Goal: Find specific page/section: Find specific page/section

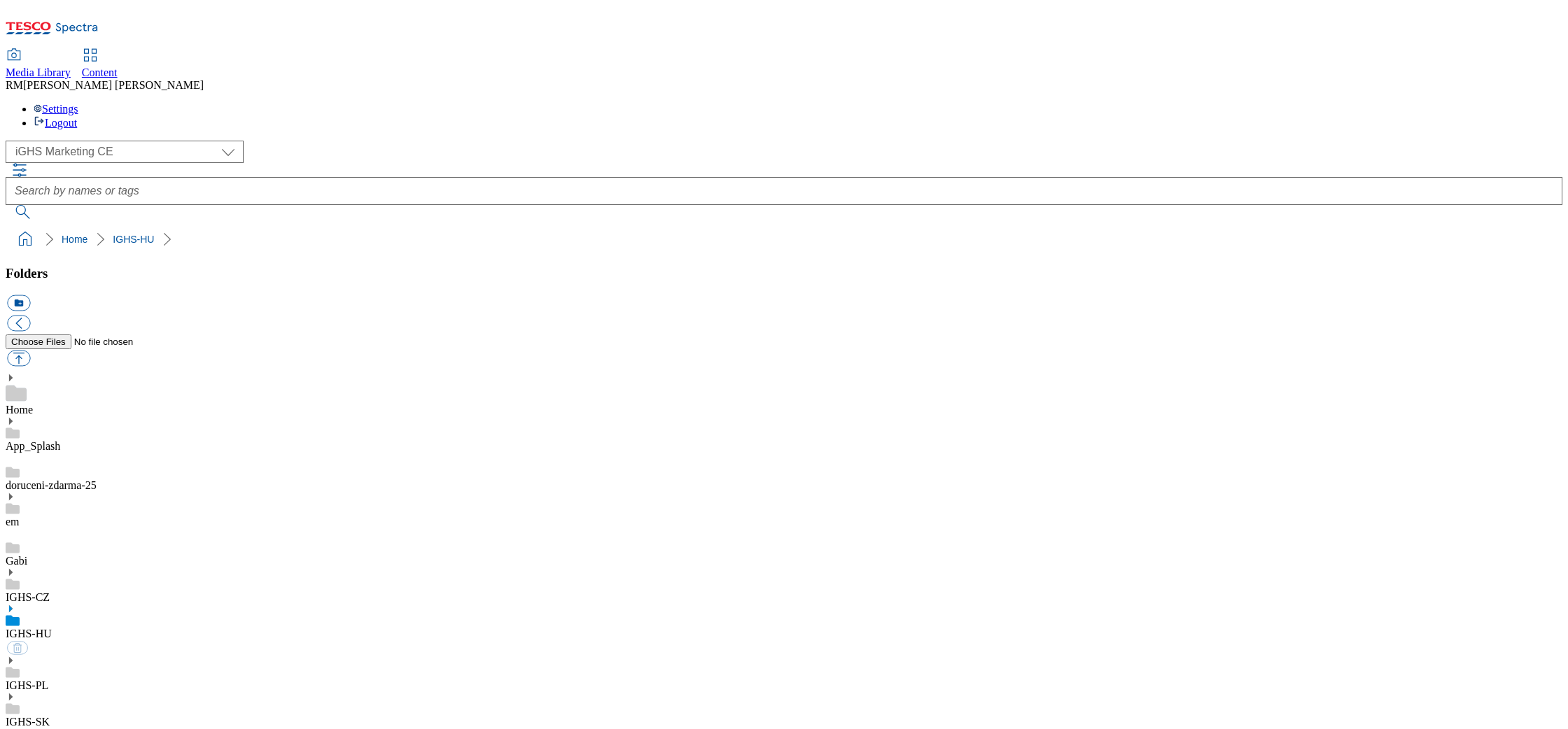
select select "flare-ighs-ce-mktg"
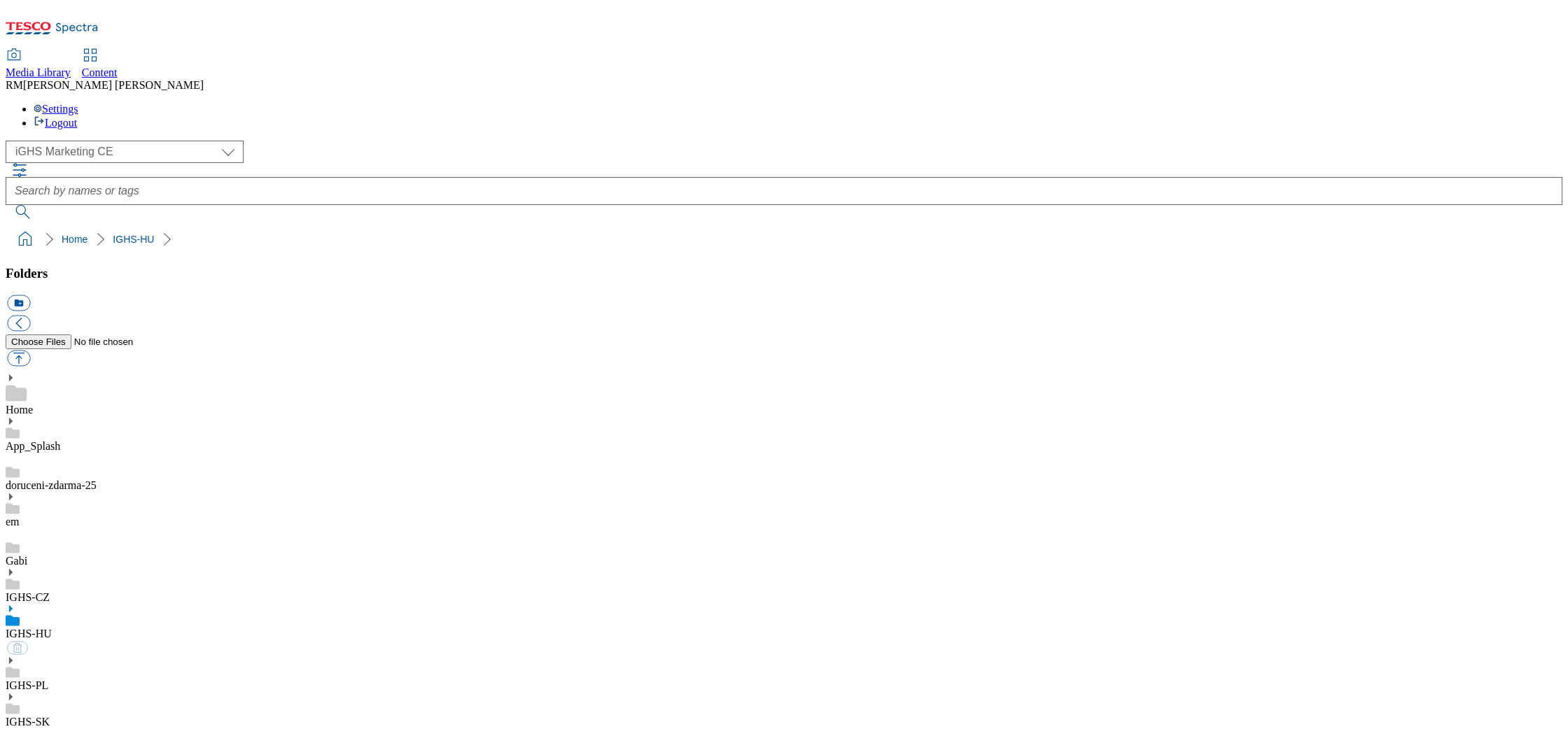
select select "flare-ighs-ce-mktg"
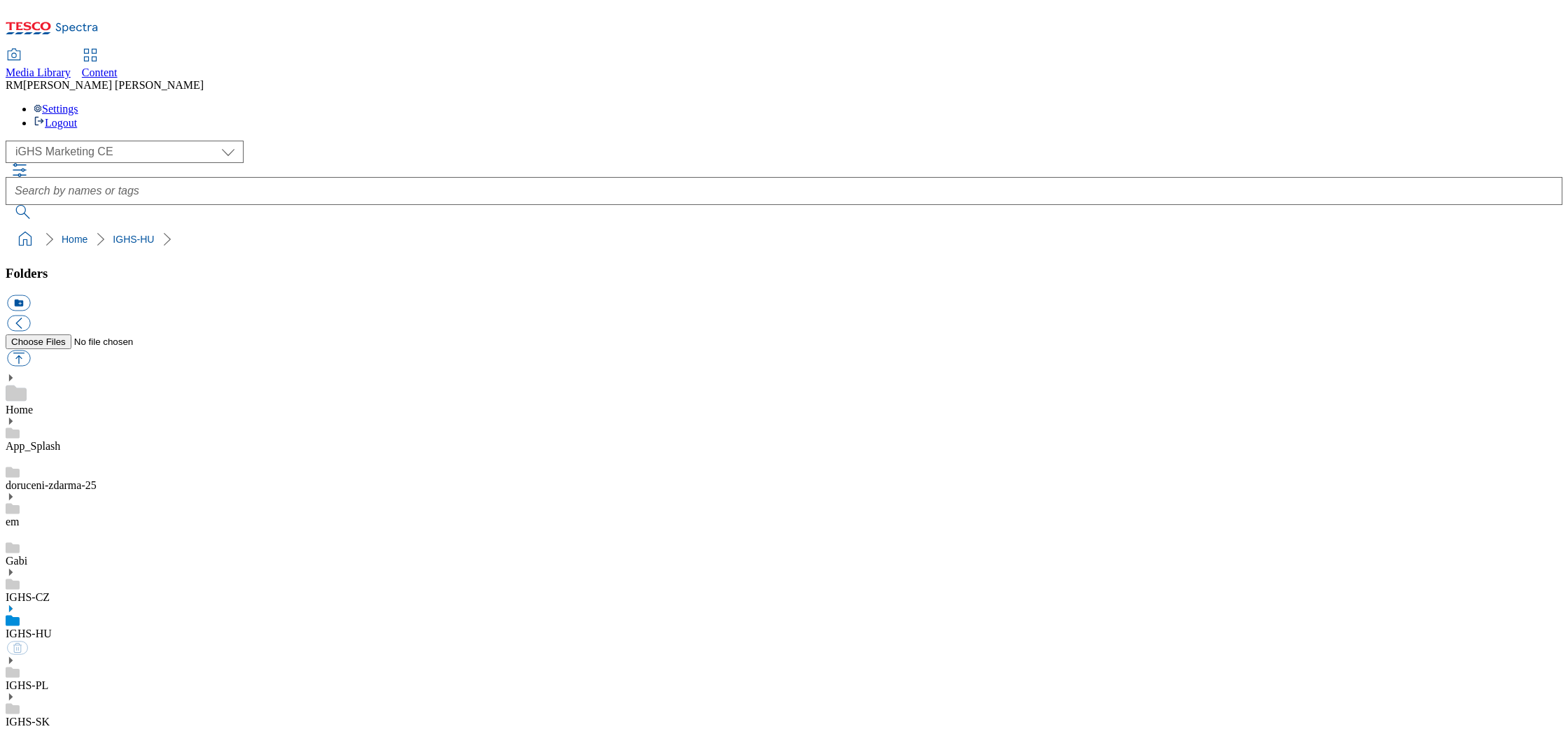
select select "flare-ighs-ce-mktg"
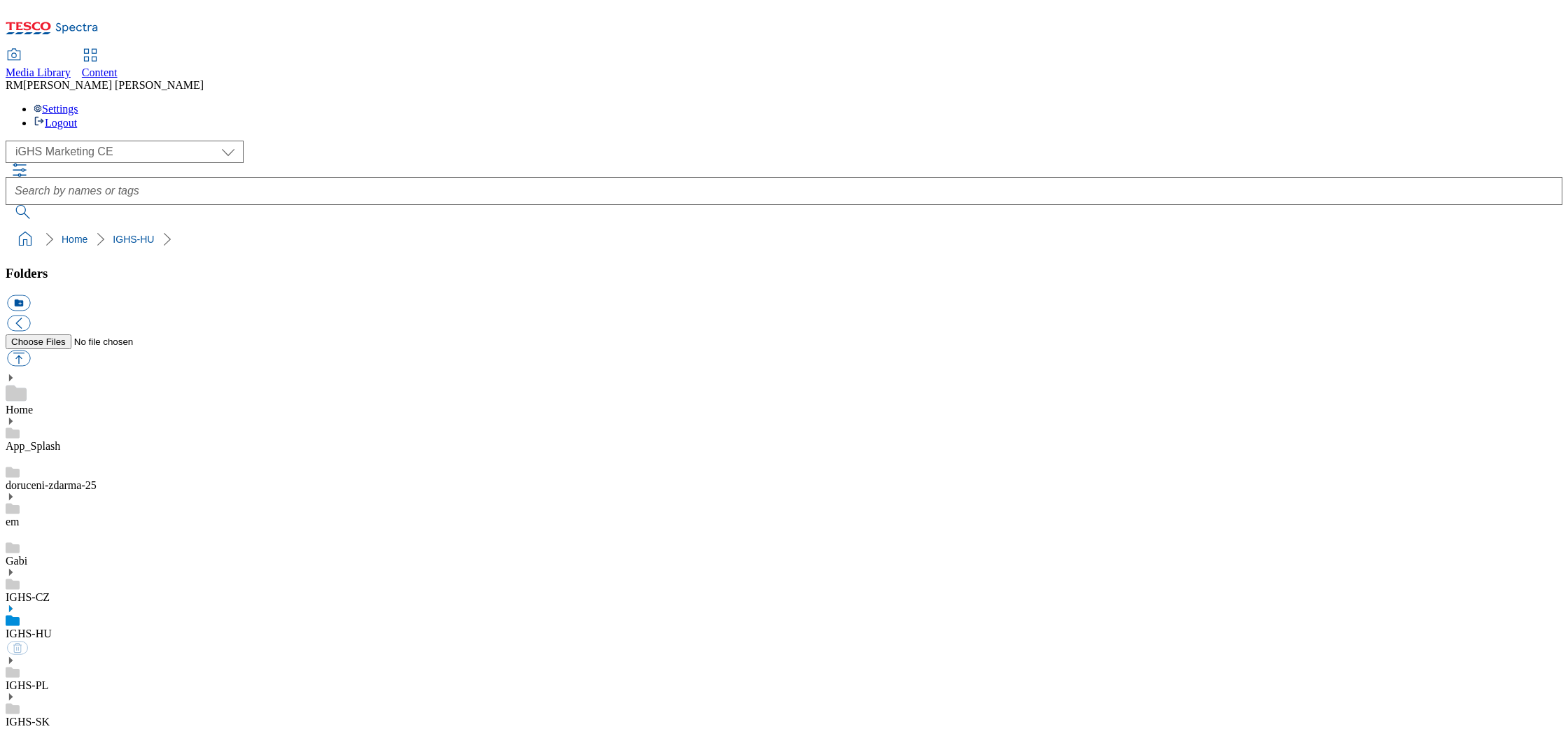
select select "flare-ighs-ce-mktg"
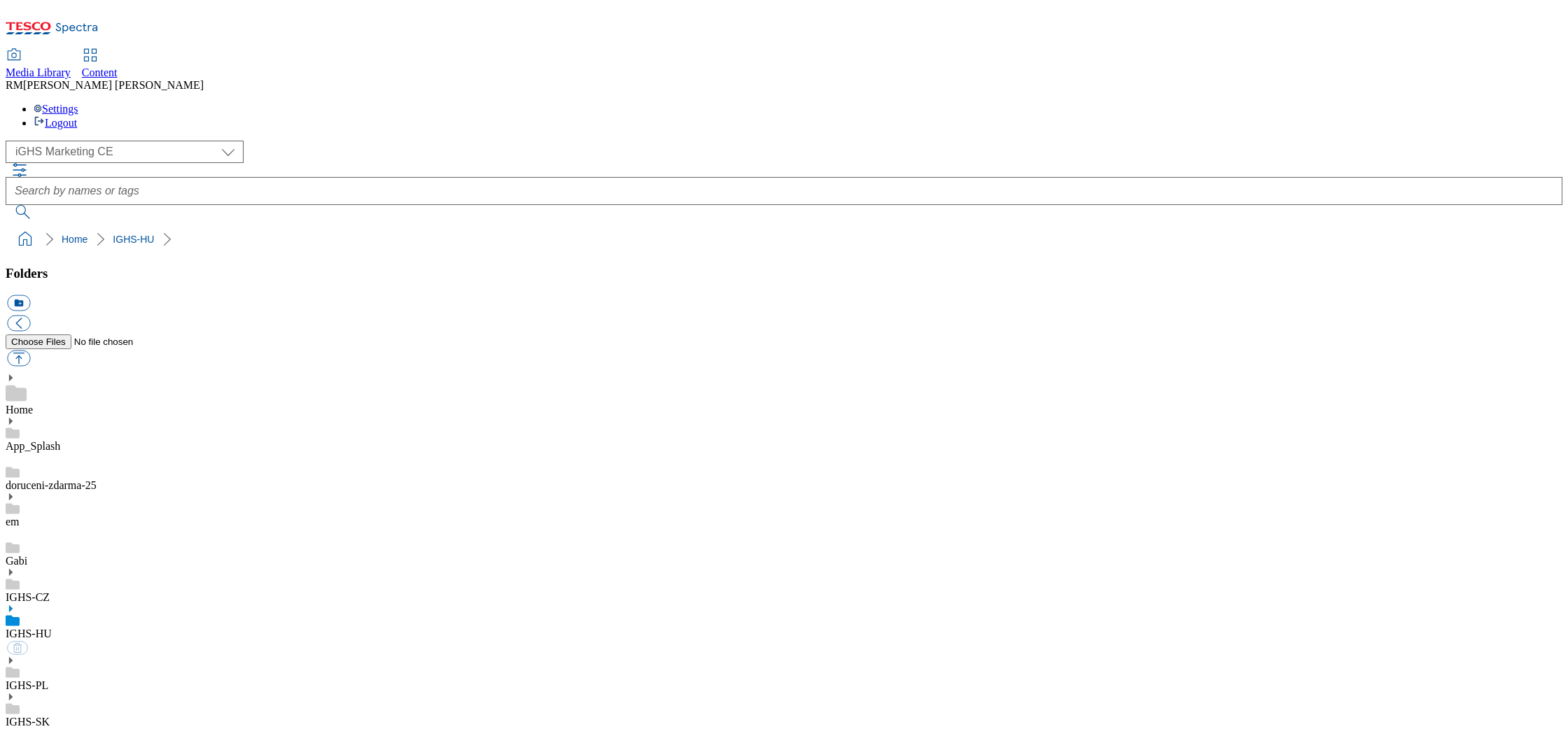
select select "flare-ighs-ce-mktg"
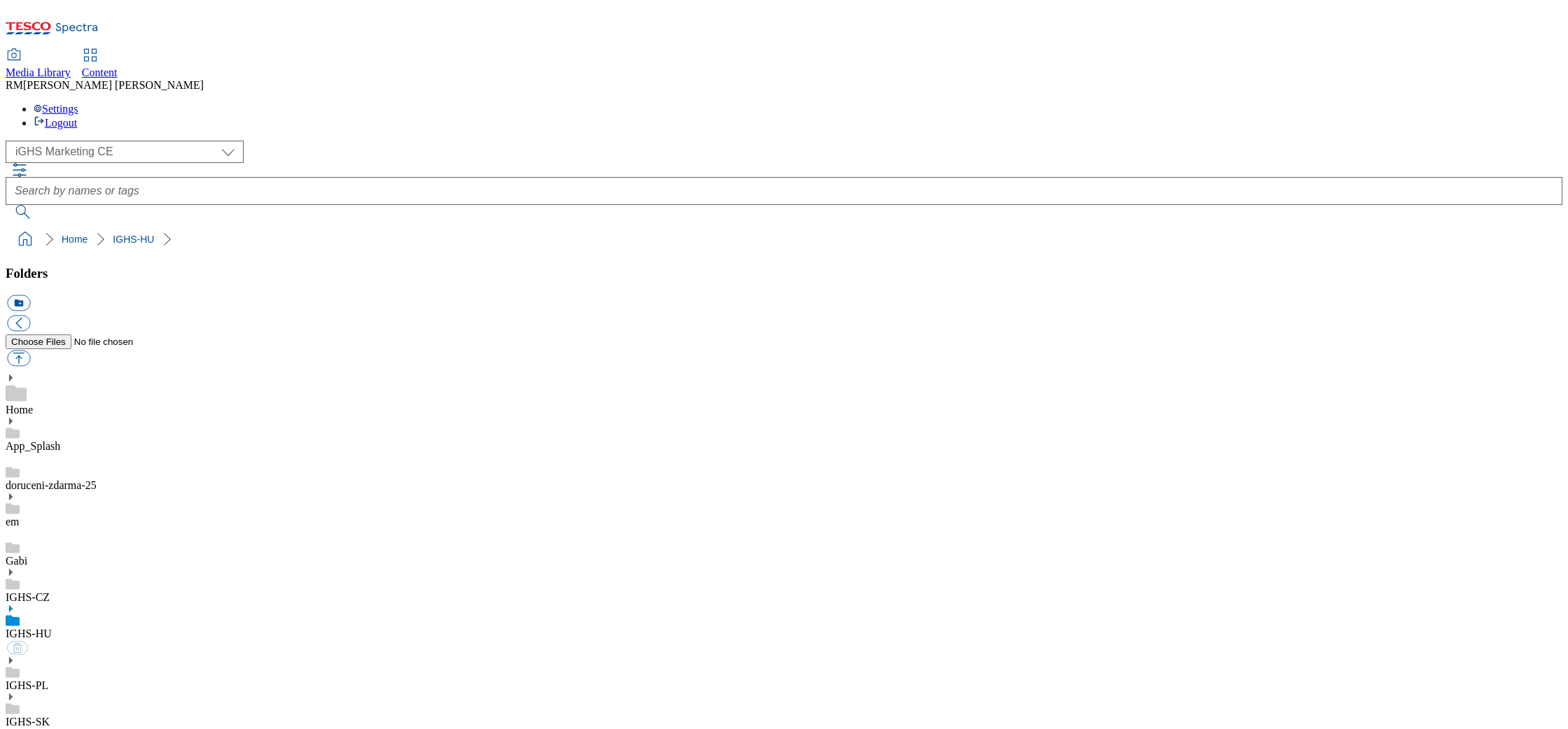
select select "flare-ighs-ce-mktg"
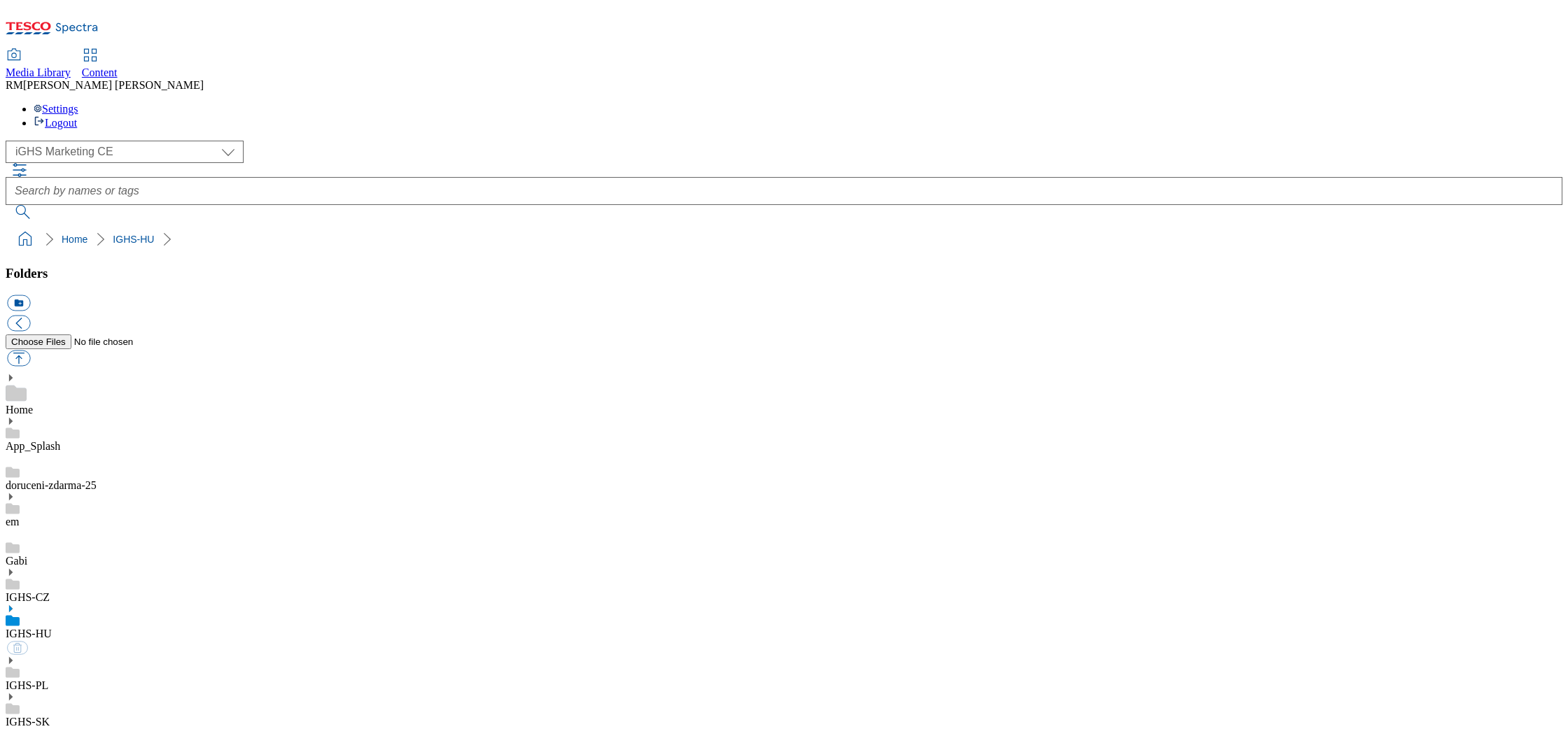
select select "flare-ighs-ce-mktg"
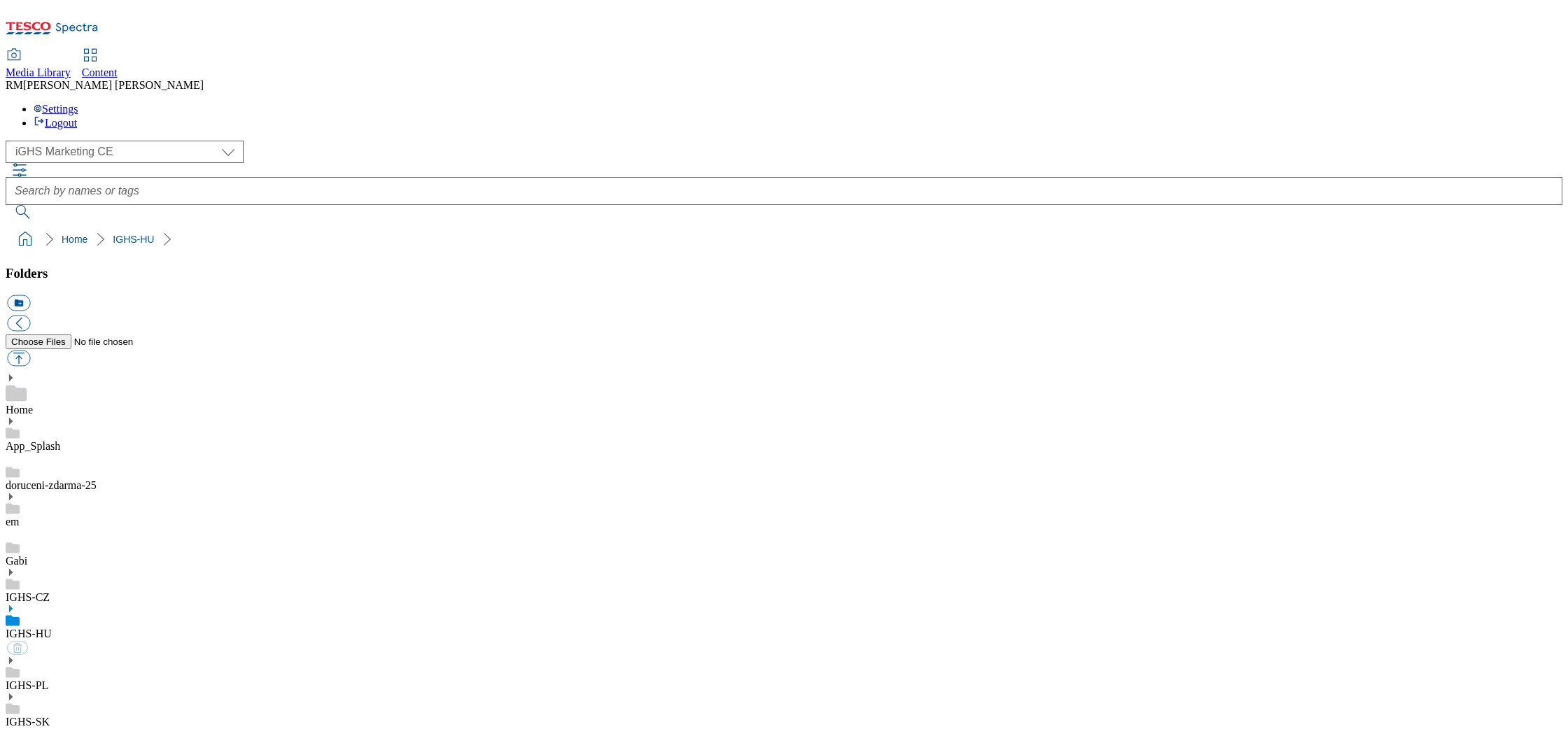
select select "flare-ighs-ce-mktg"
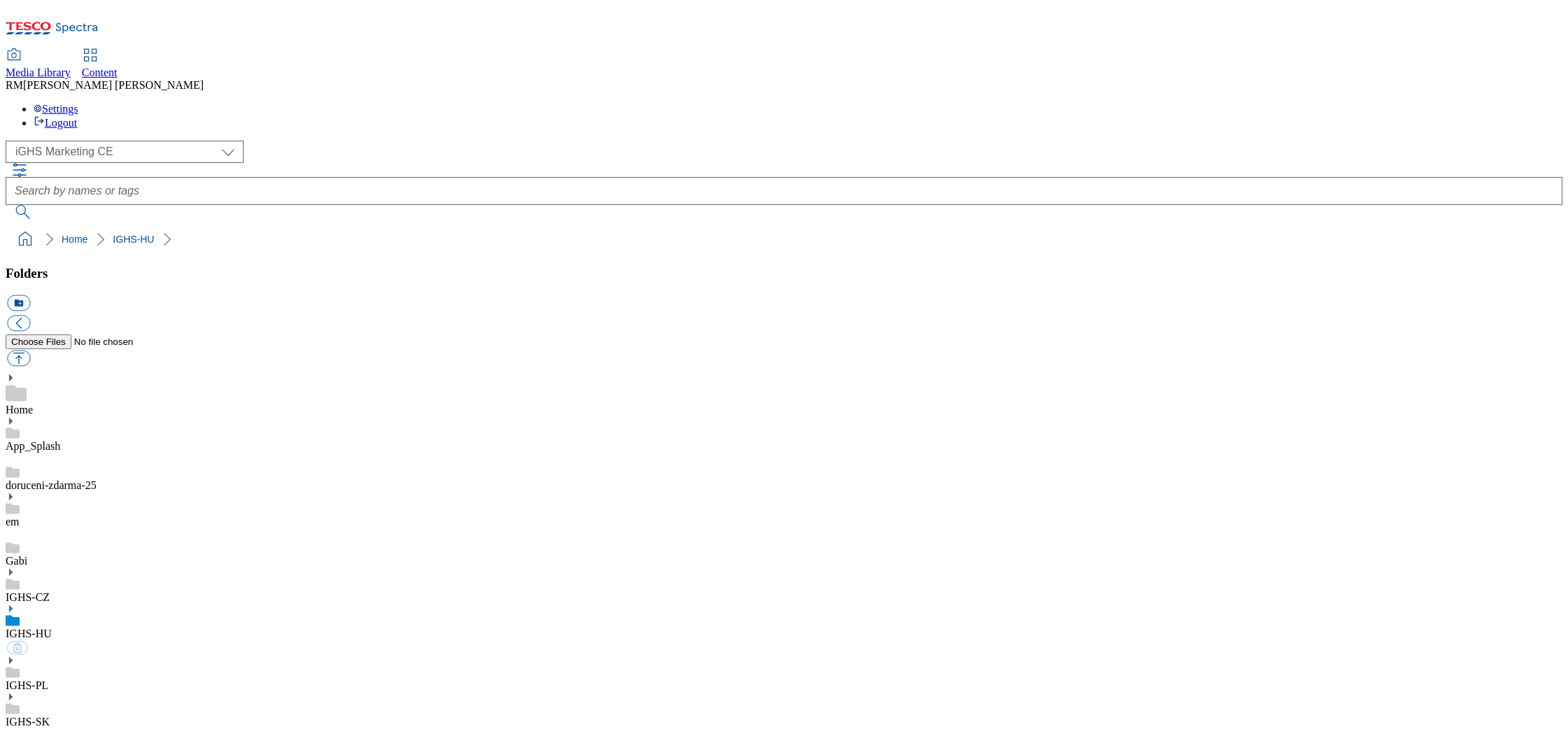
select select "flare-ighs-ce-mktg"
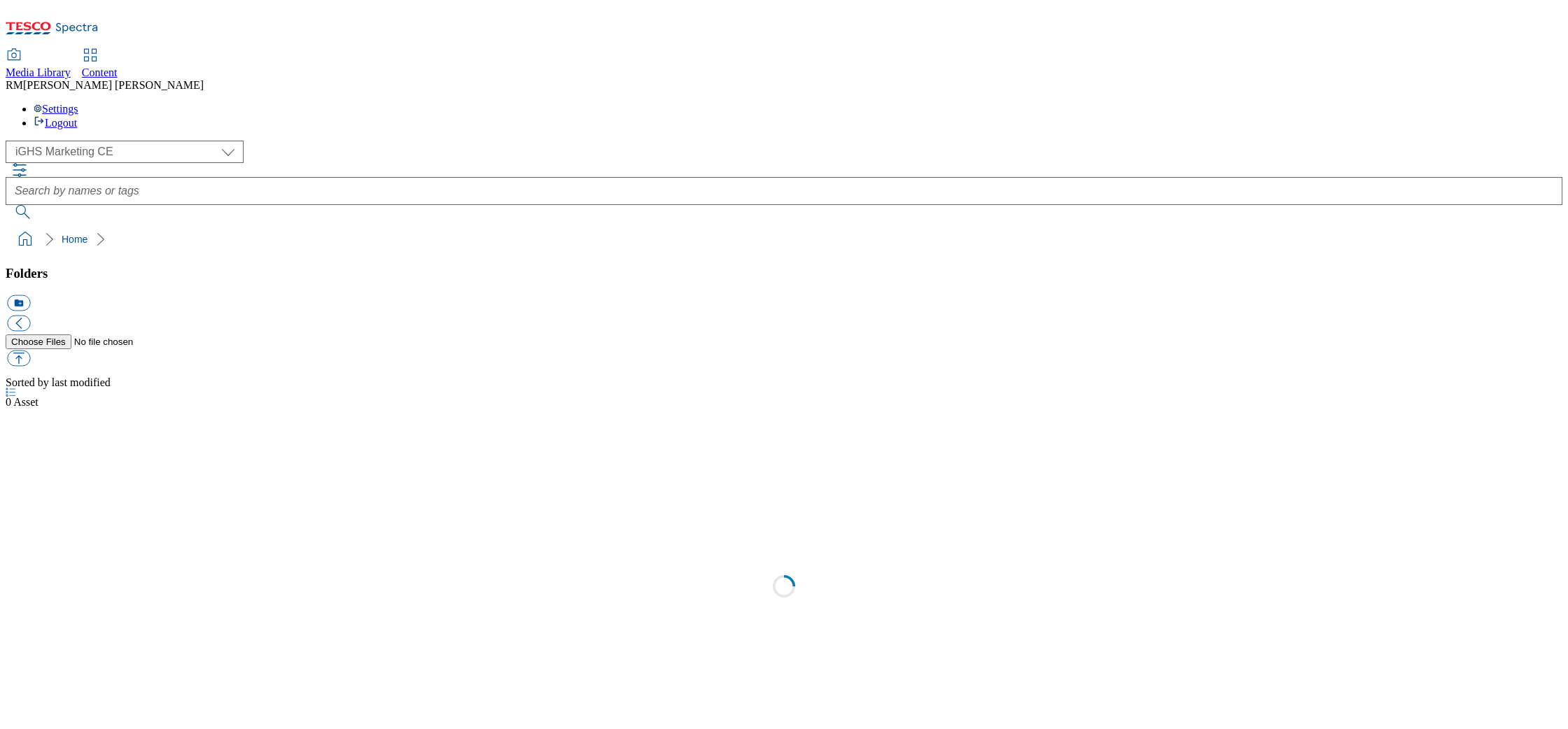
select select "flare-ighs-ce-mktg"
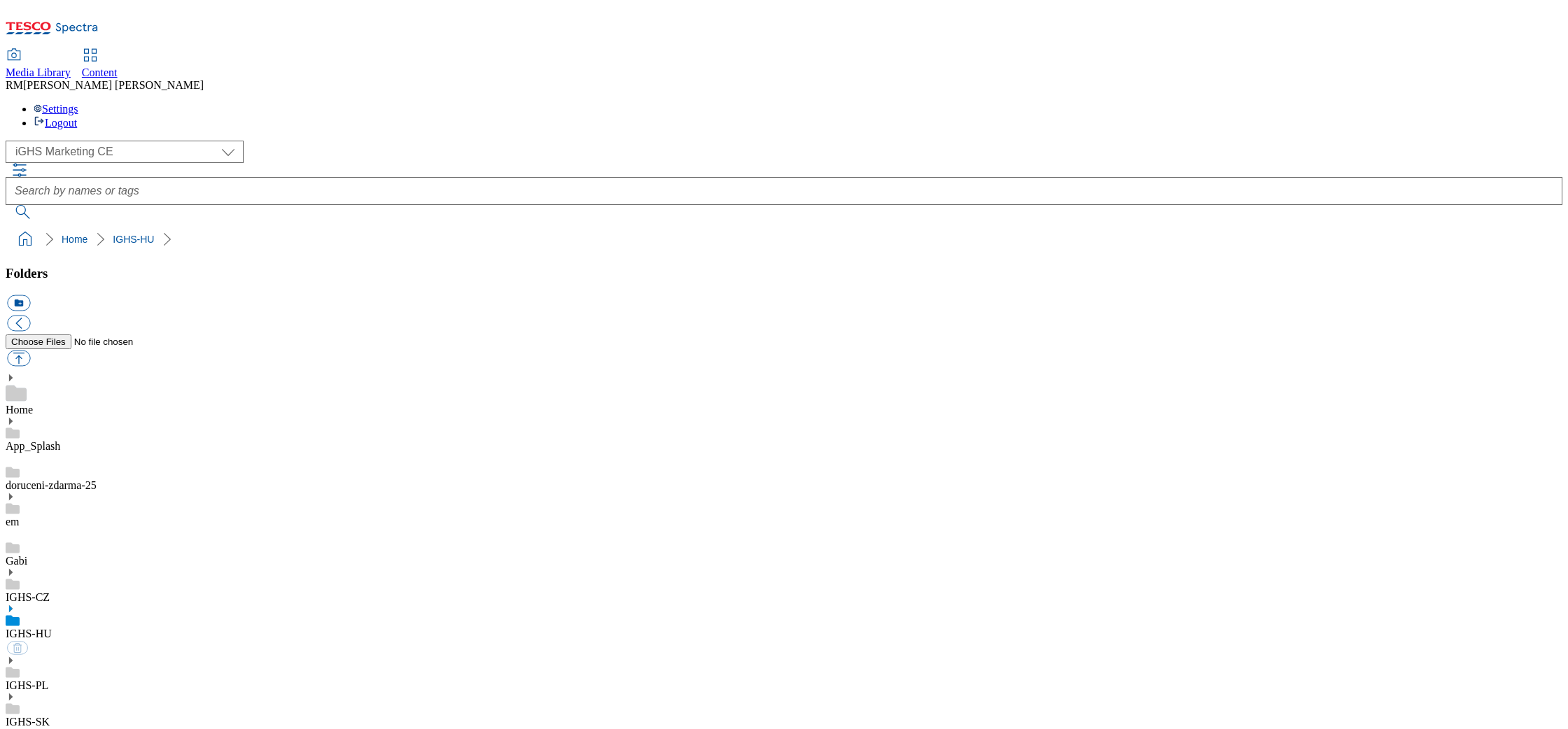
select select "flare-ighs-ce-mktg"
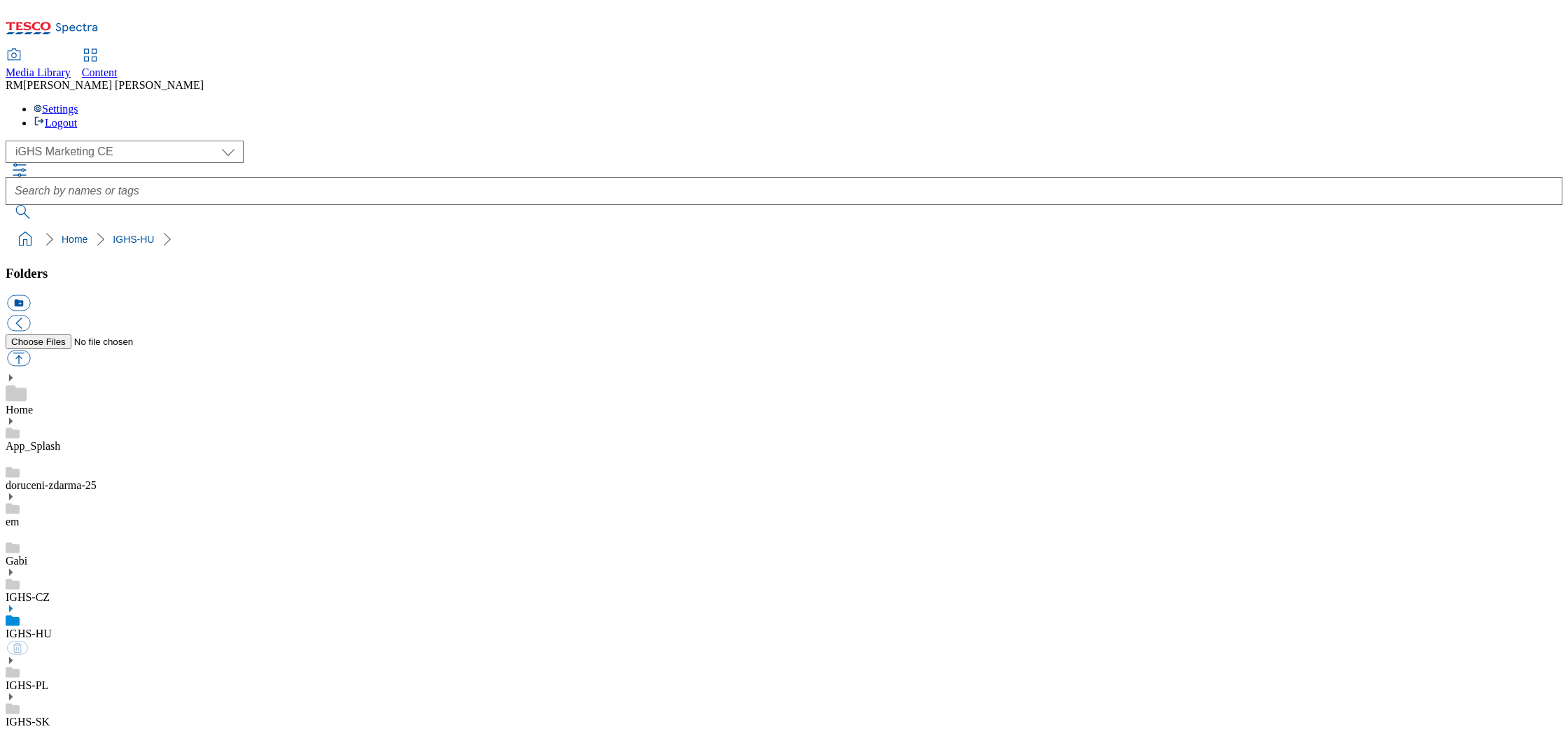
select select "flare-ighs-ce-mktg"
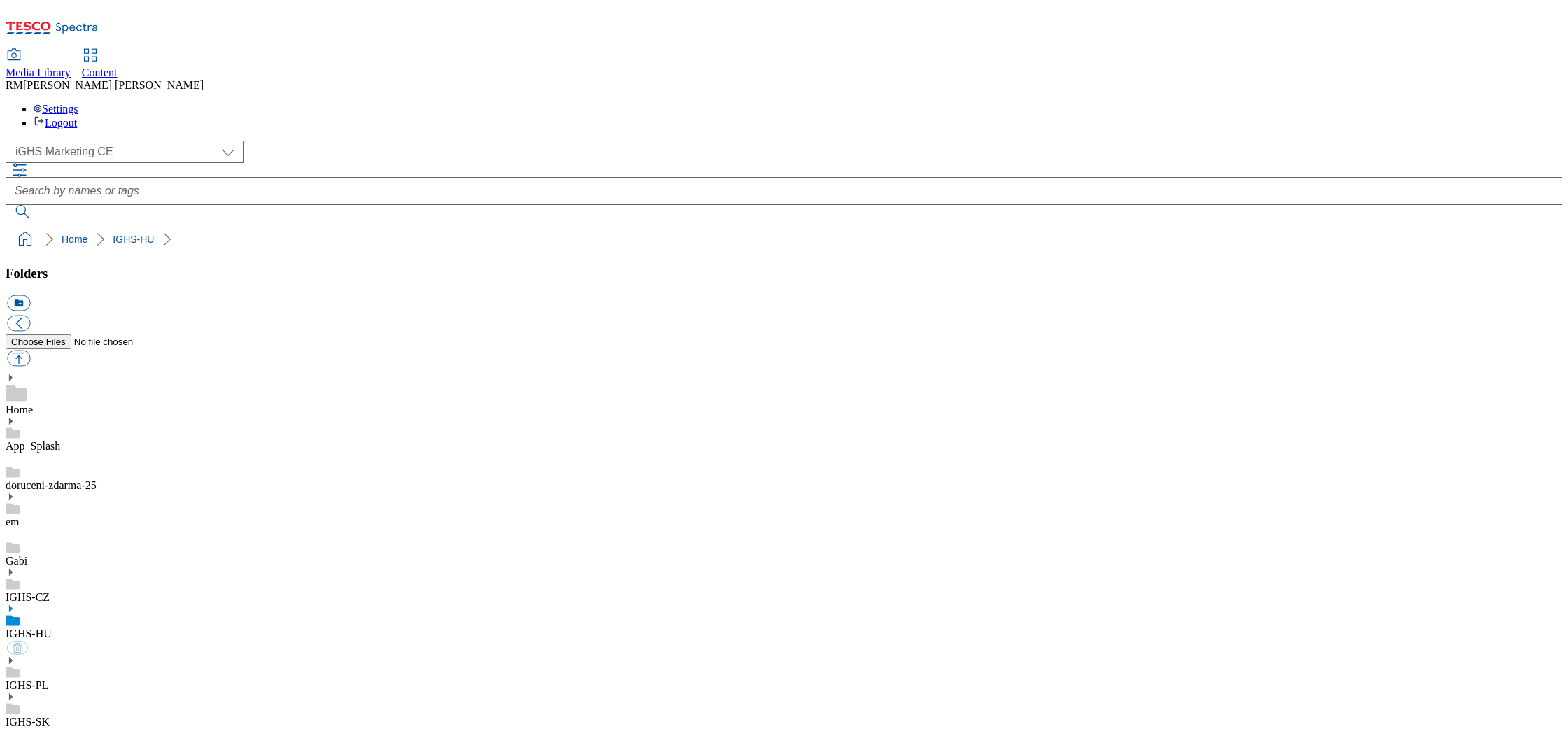
select select "flare-ighs-ce-mktg"
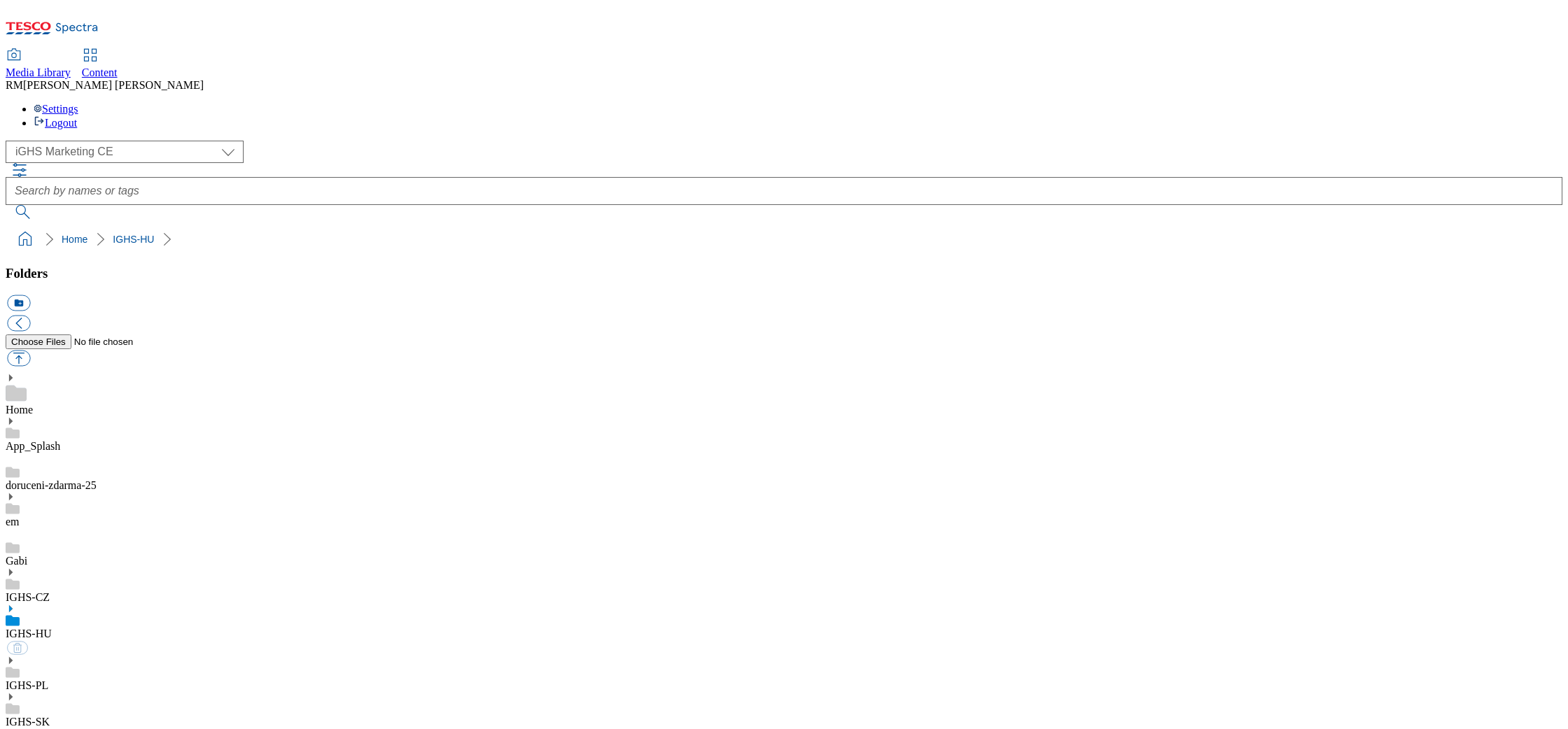
select select "flare-ighs-ce-mktg"
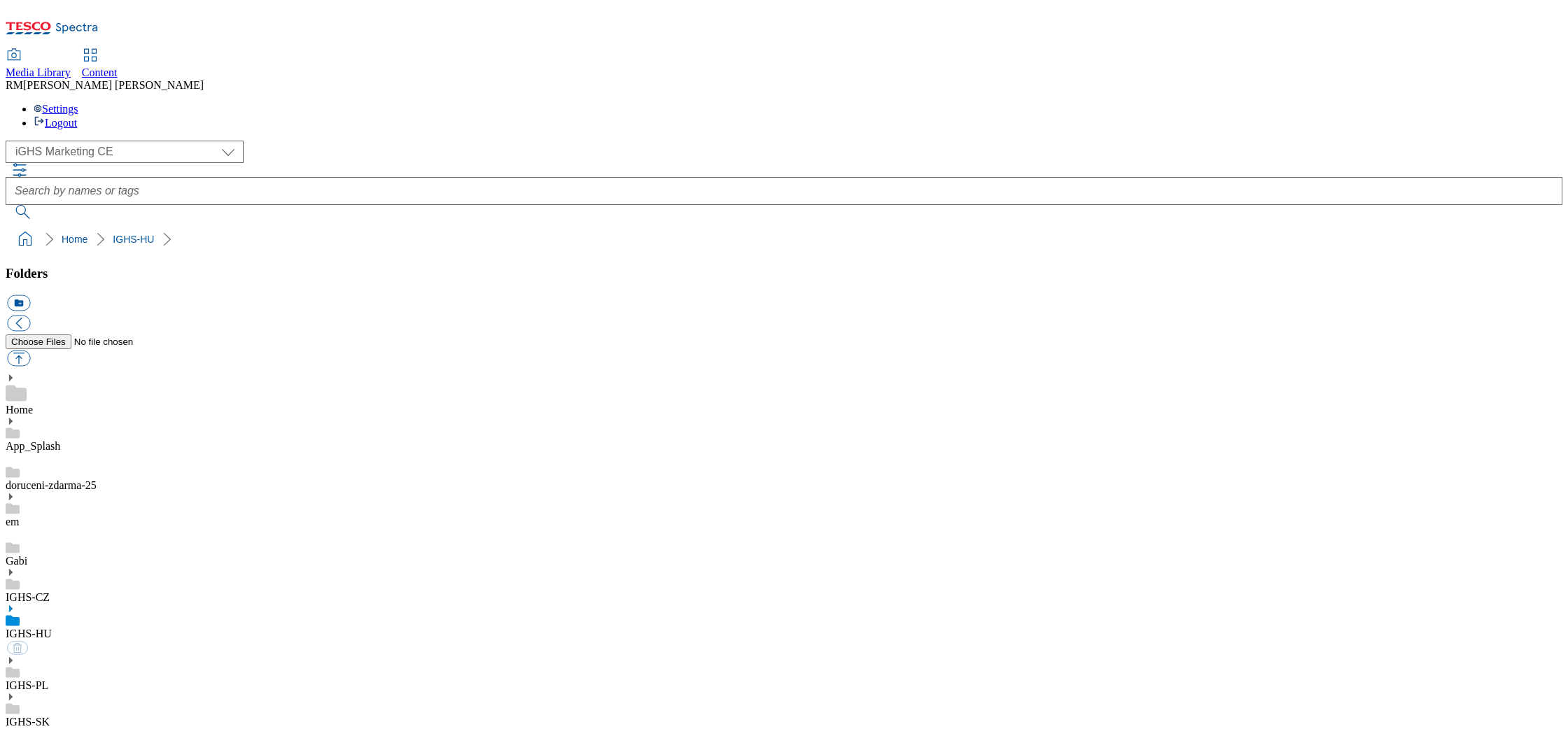
select select "flare-ighs-ce-mktg"
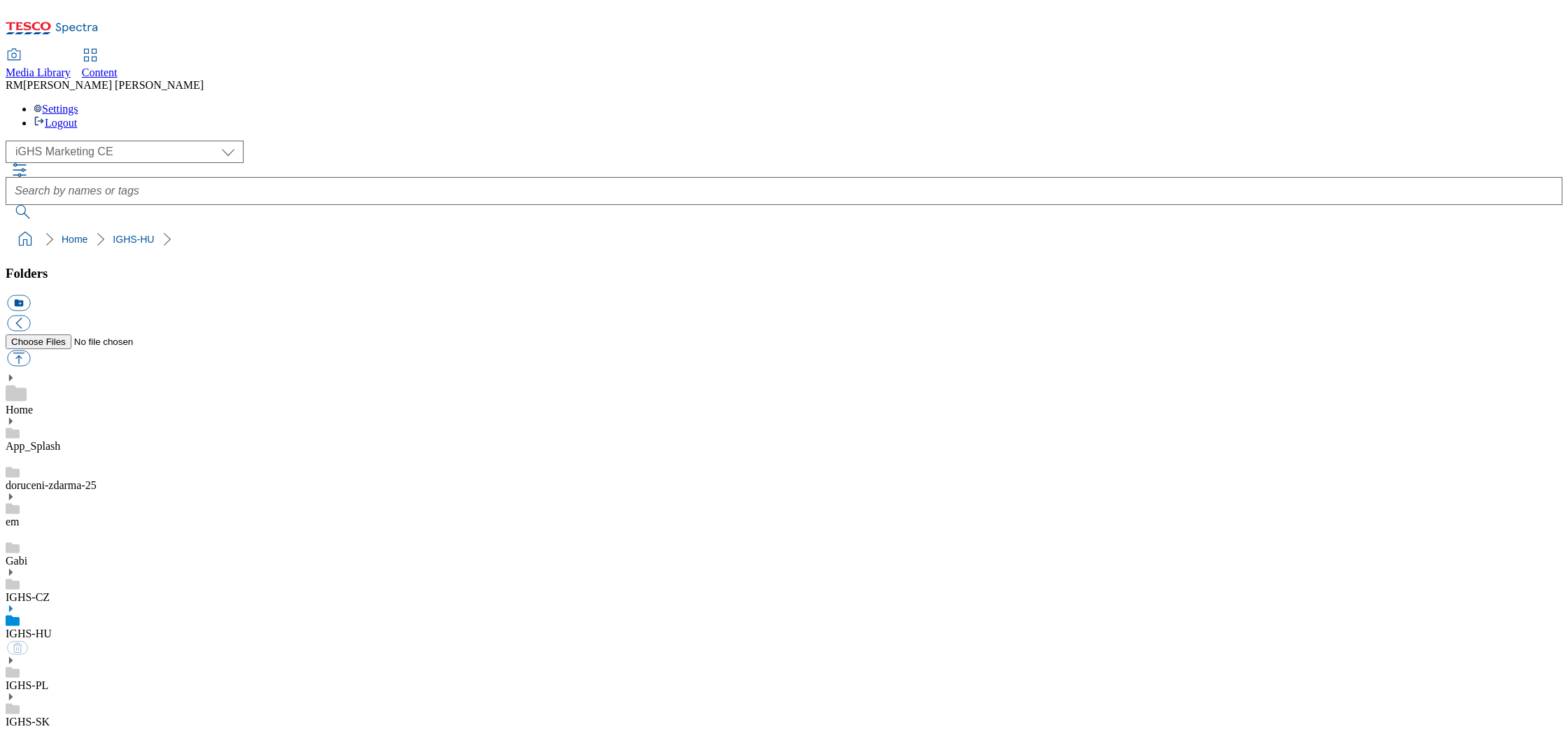
select select "flare-ighs-ce-mktg"
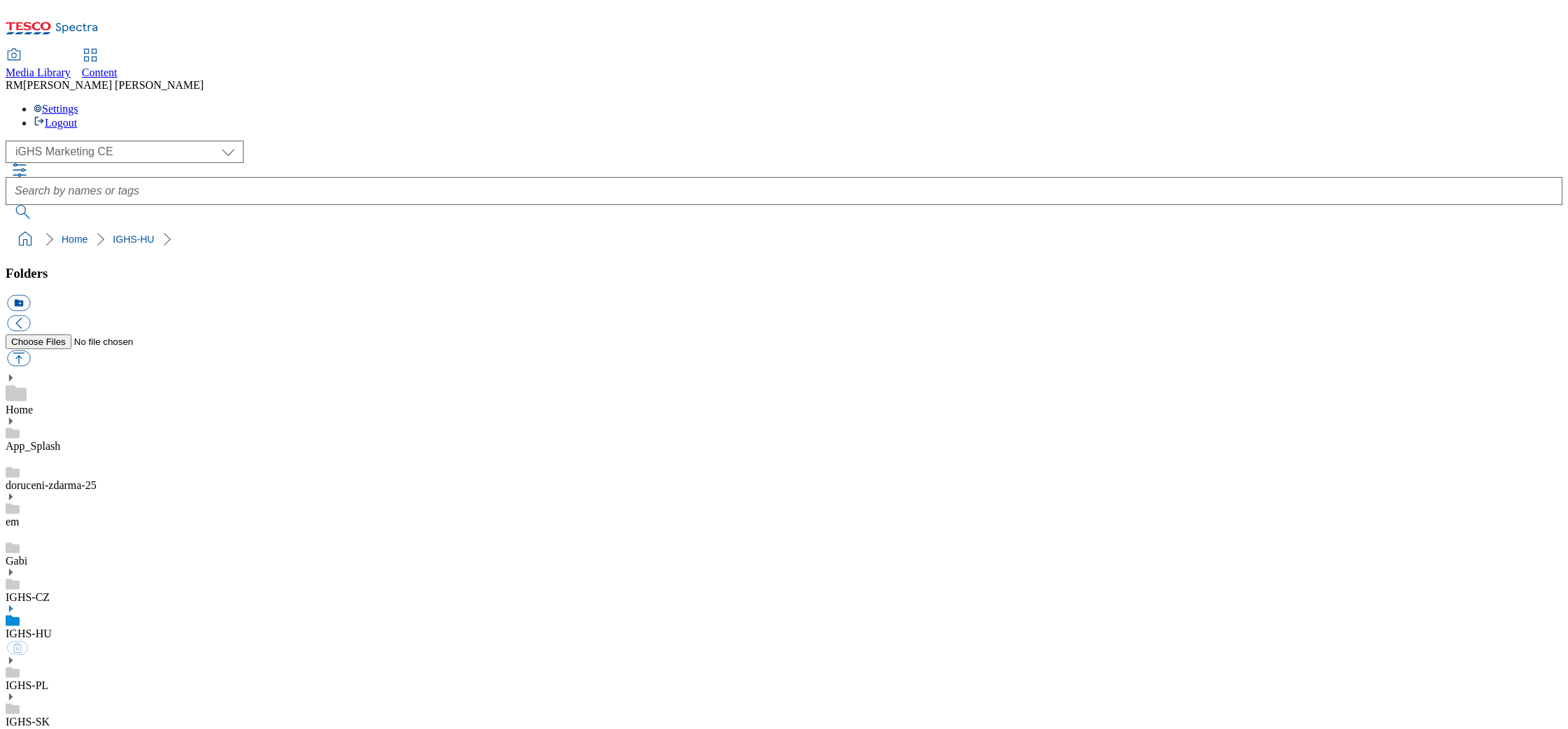
select select "flare-ighs-ce-mktg"
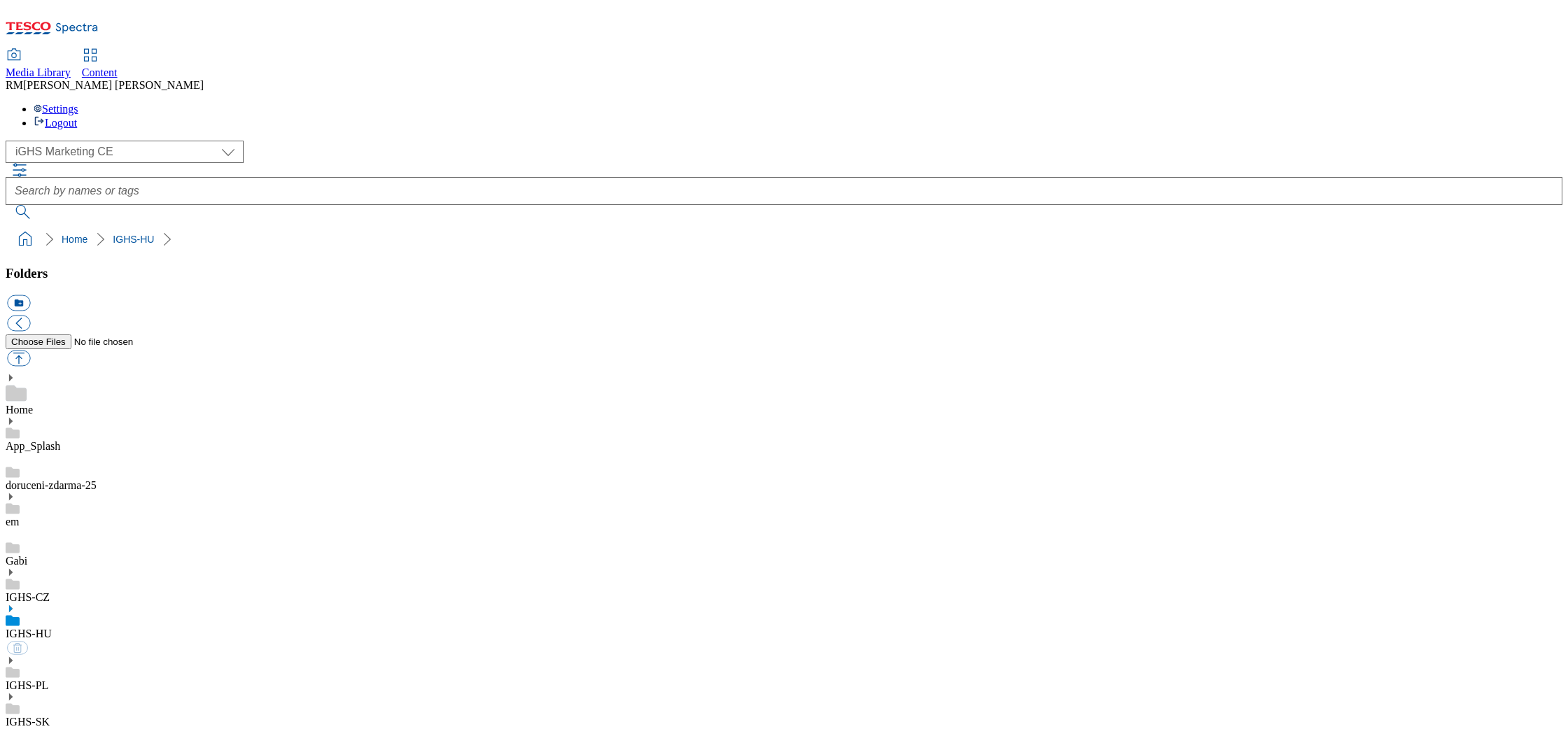
select select "flare-ighs-ce-mktg"
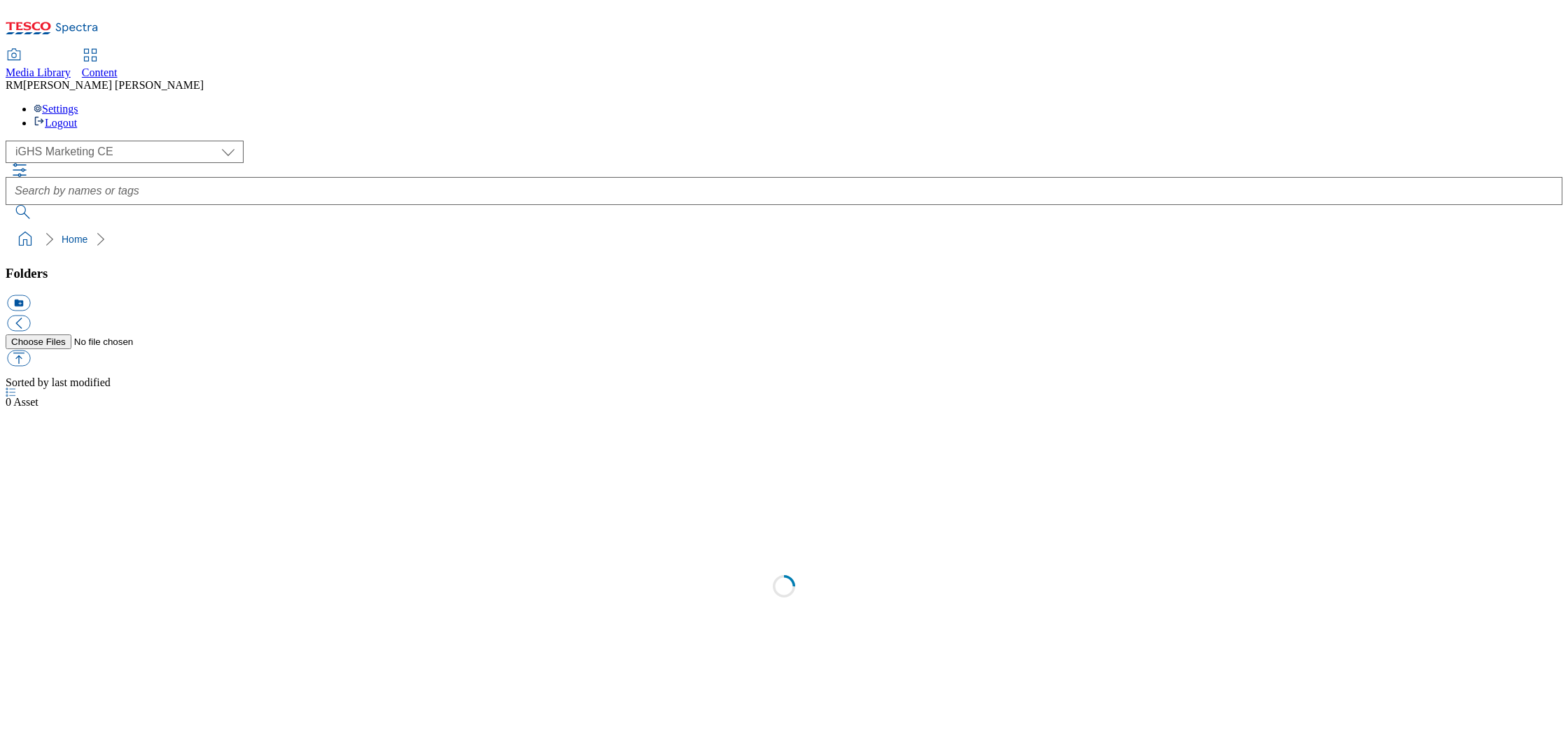
select select "flare-ighs-ce-mktg"
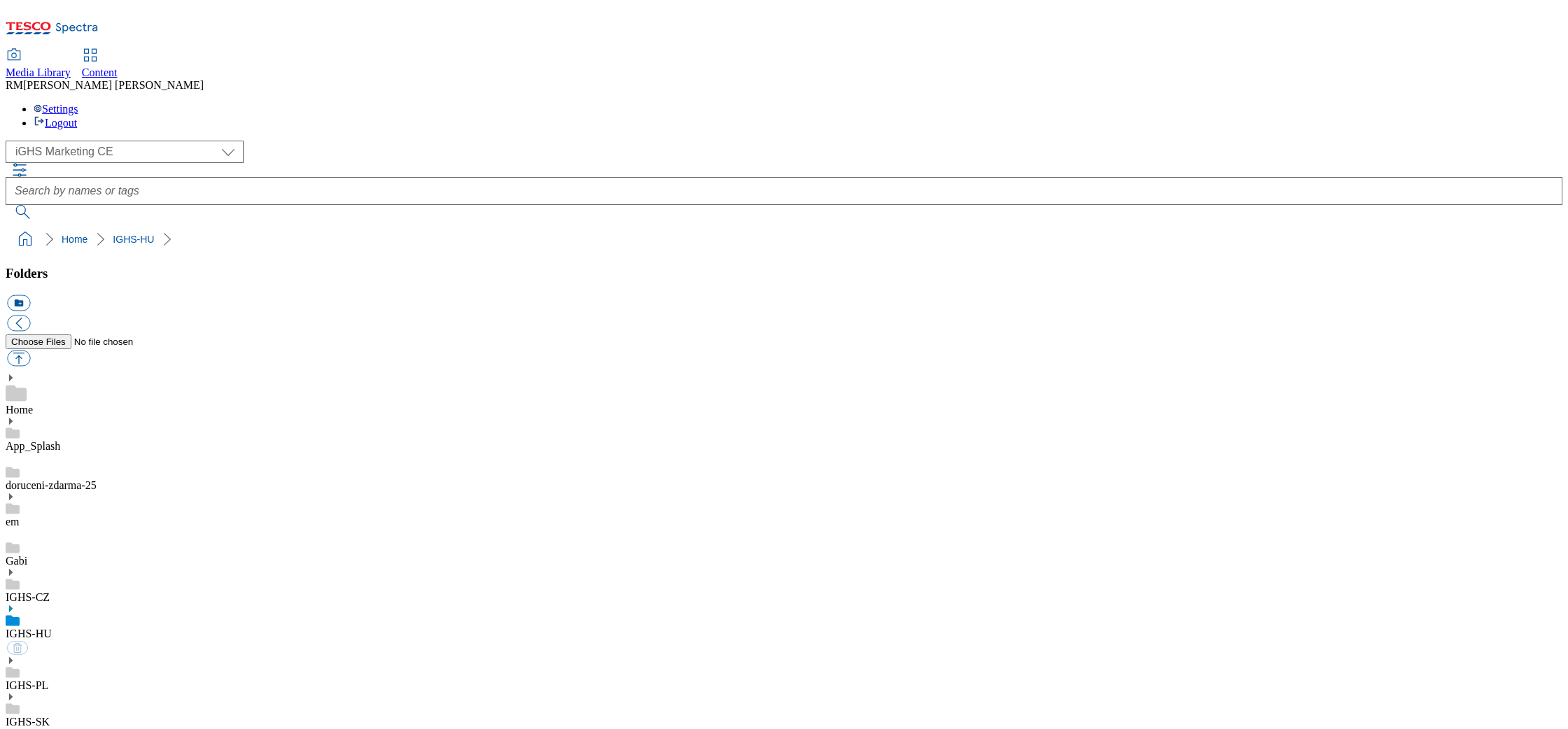
select select "flare-ighs-ce-mktg"
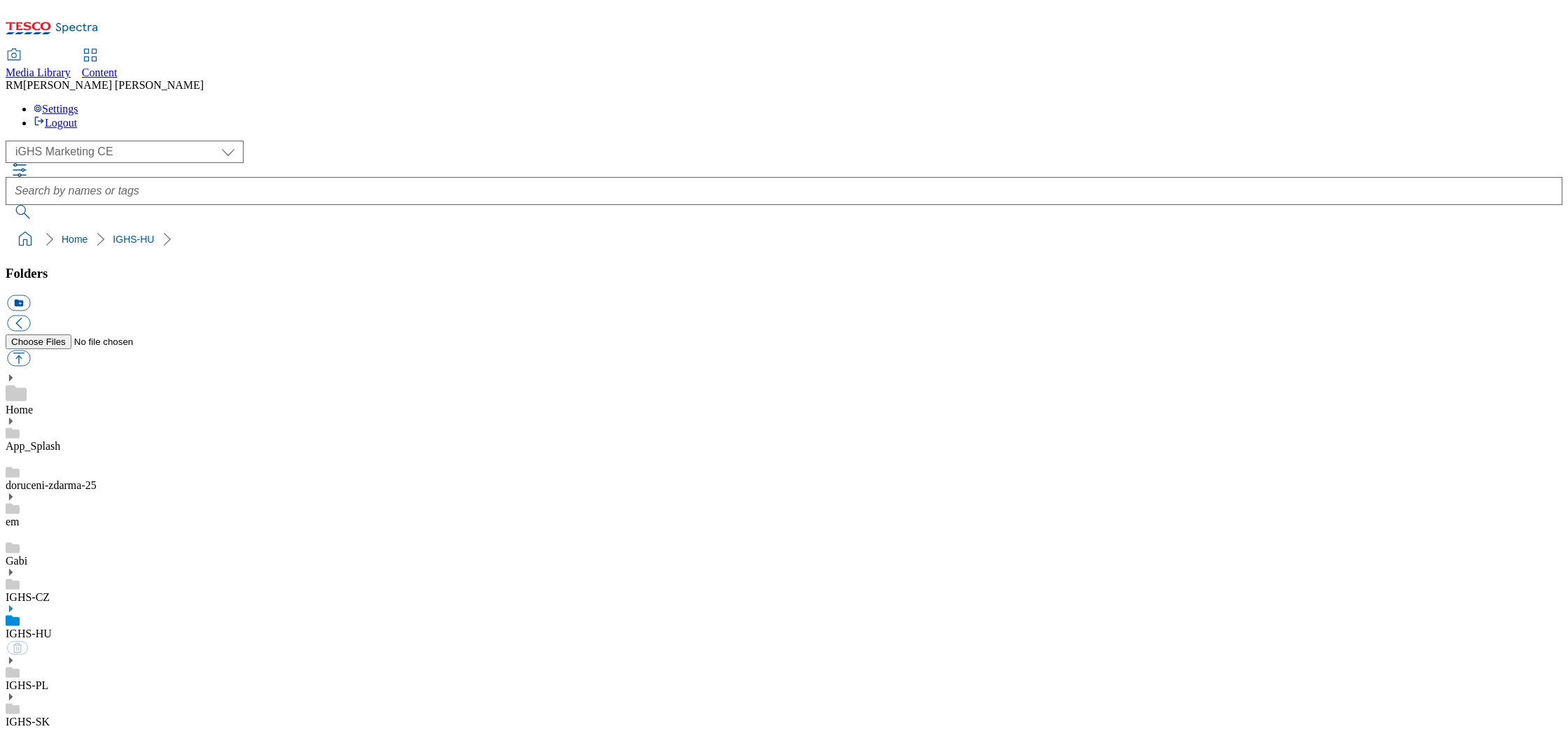
select select "flare-ighs-ce-mktg"
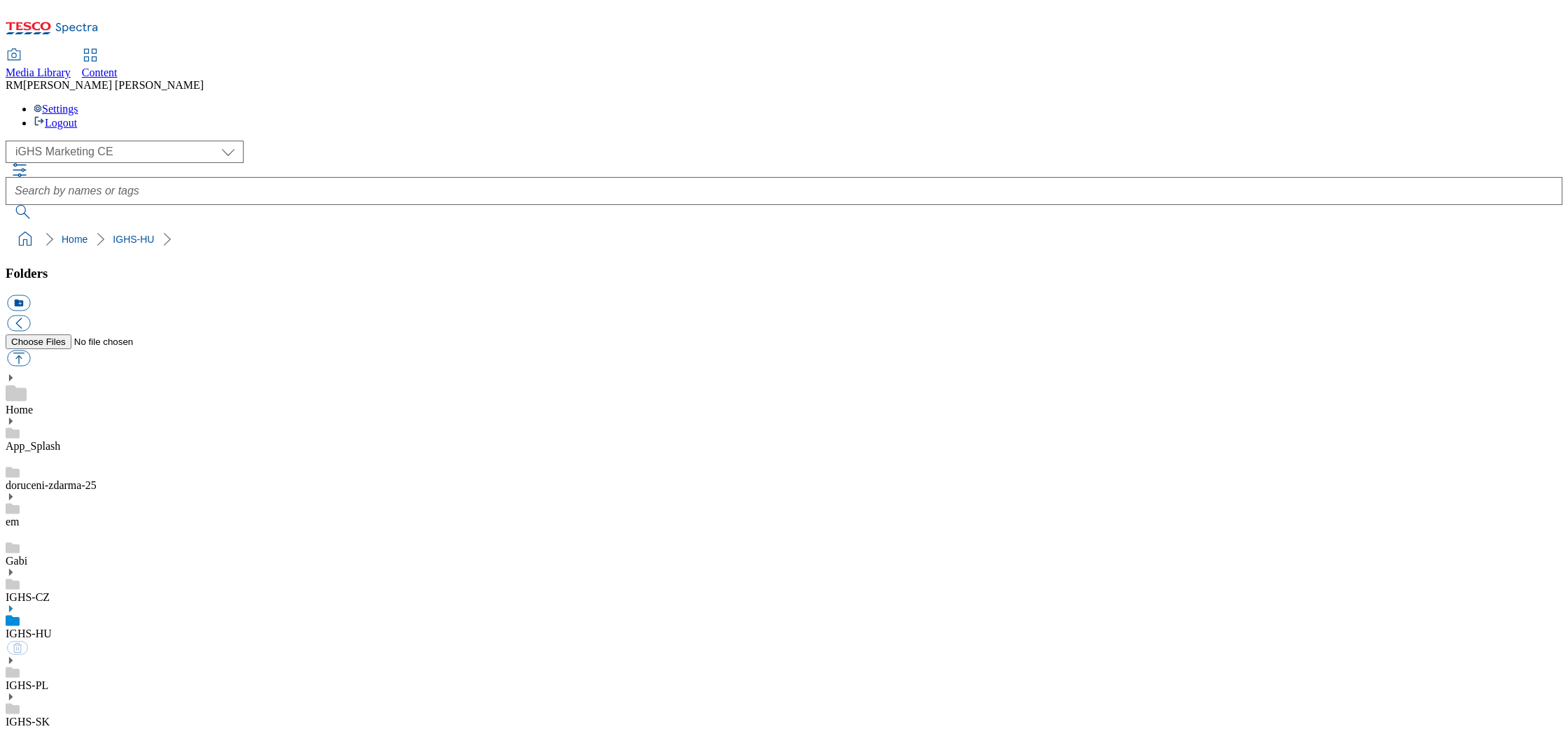
select select "flare-ighs-ce-mktg"
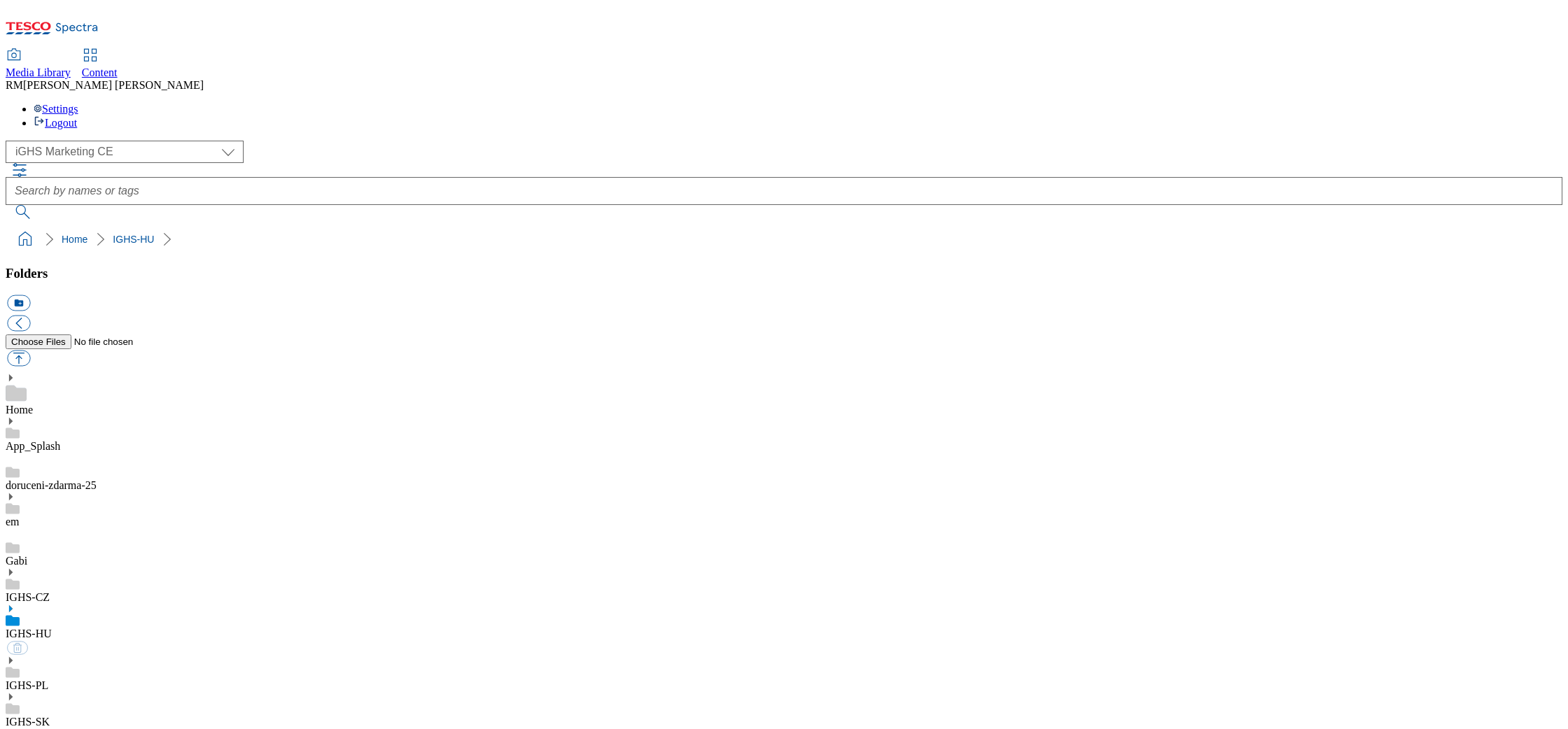
select select "flare-ighs-ce-mktg"
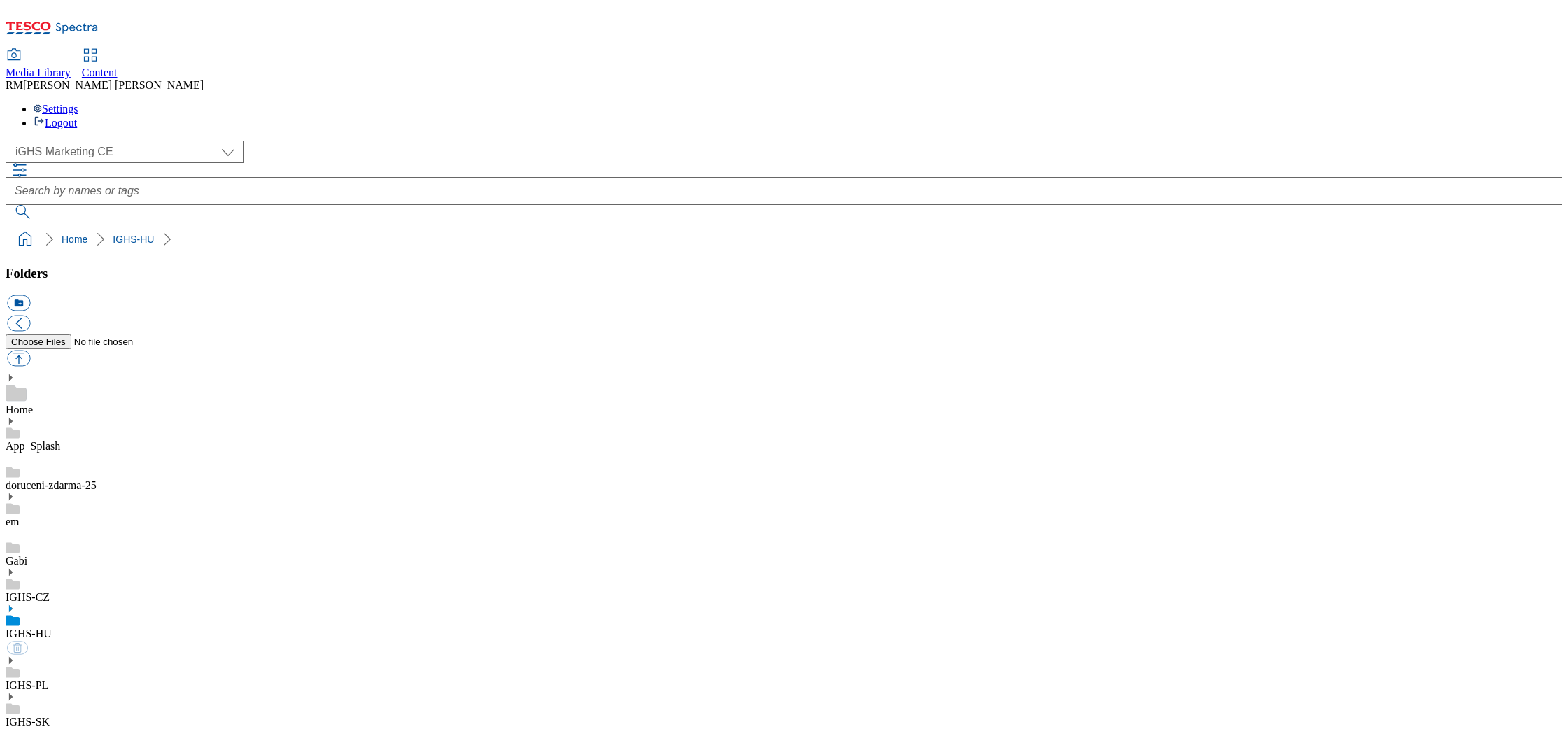
select select "flare-ighs-ce-mktg"
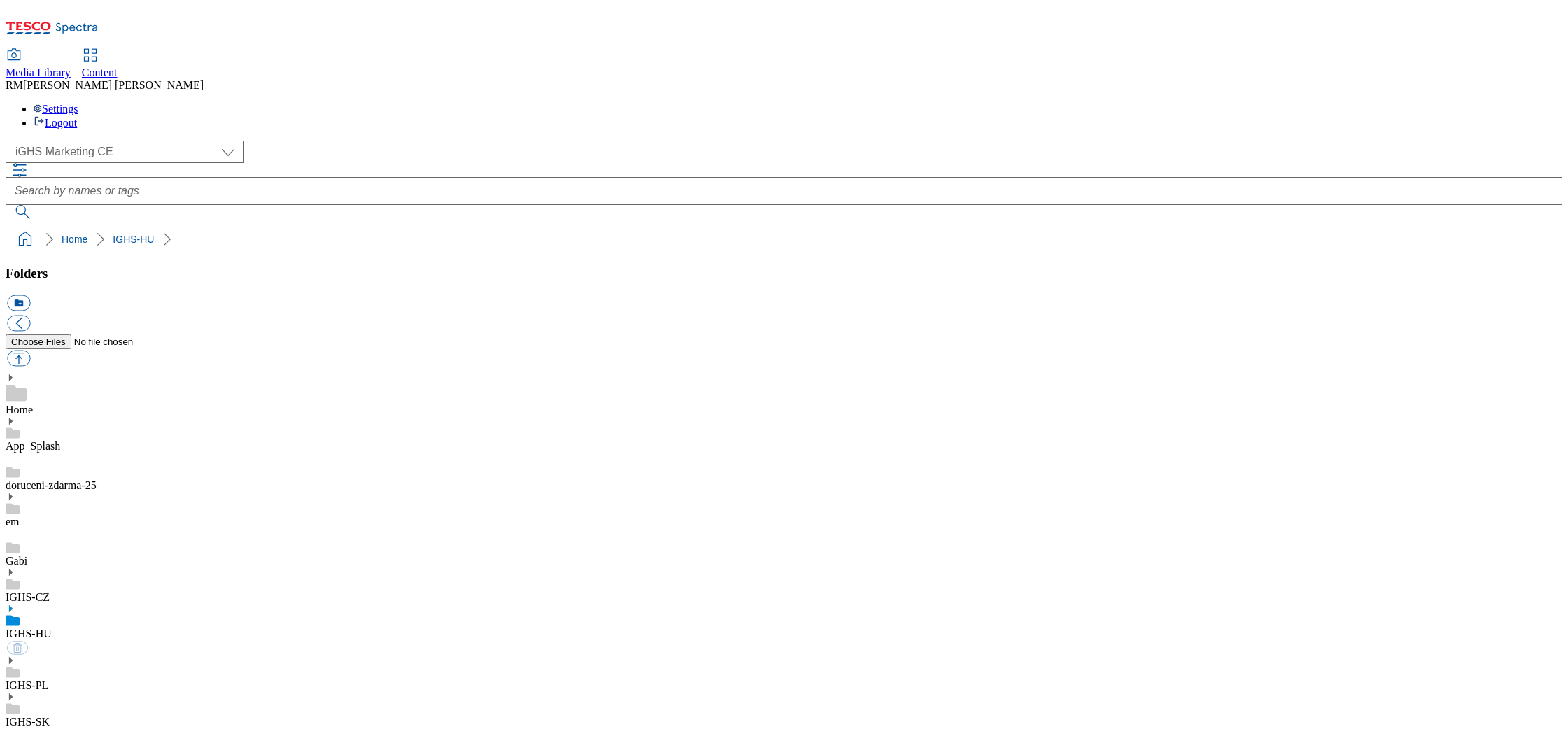
select select "flare-ighs-ce-mktg"
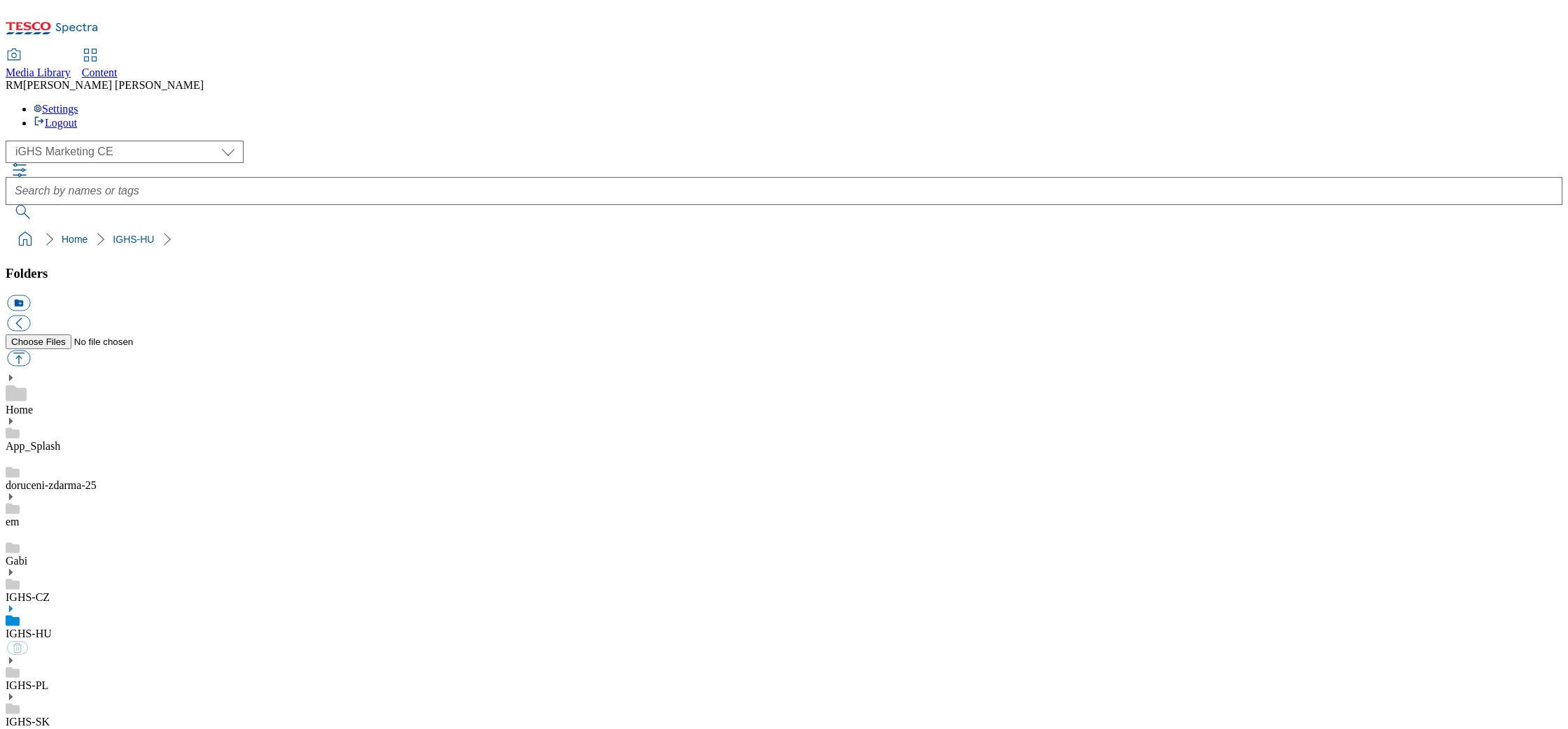
select select "flare-ighs-ce-mktg"
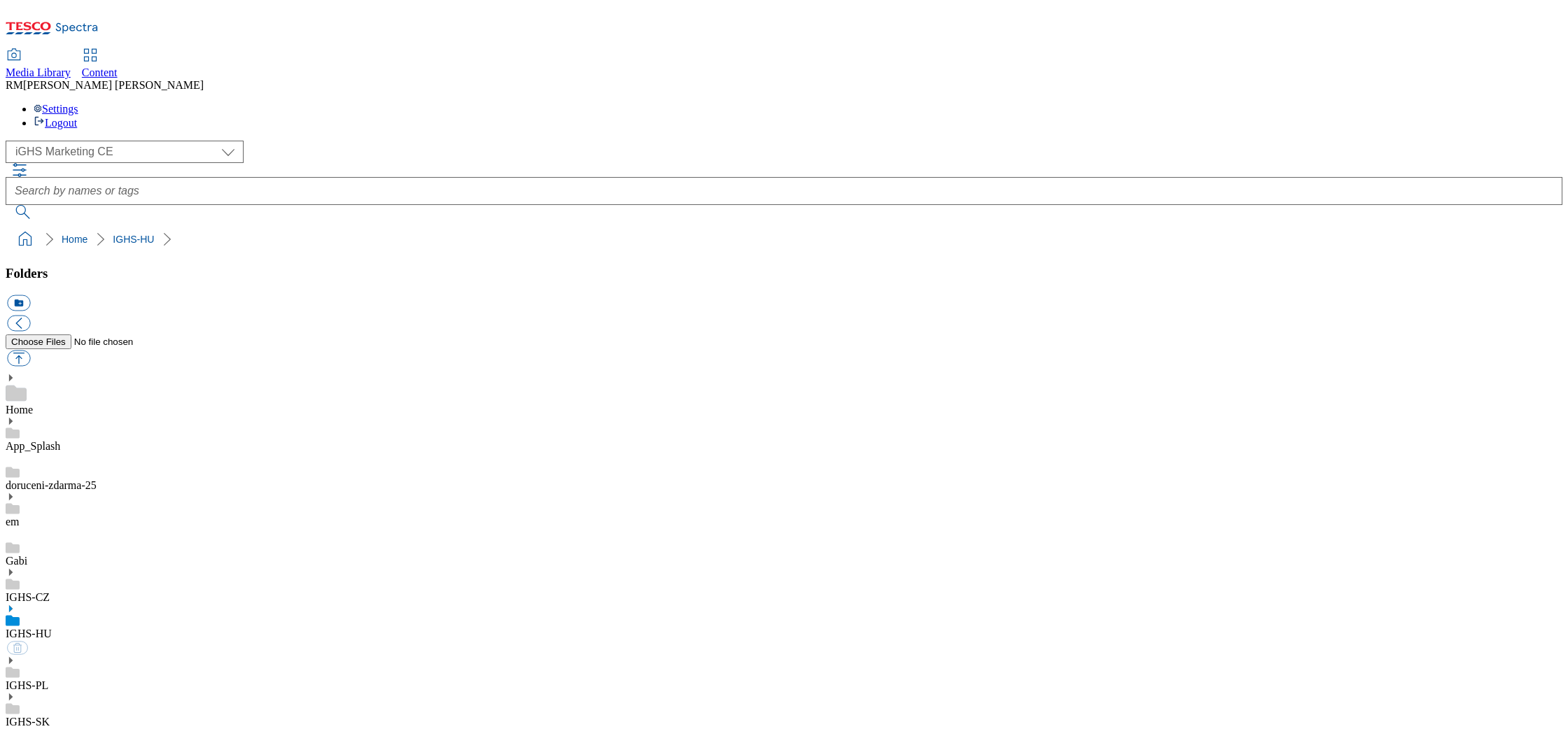
select select "flare-ighs-ce-mktg"
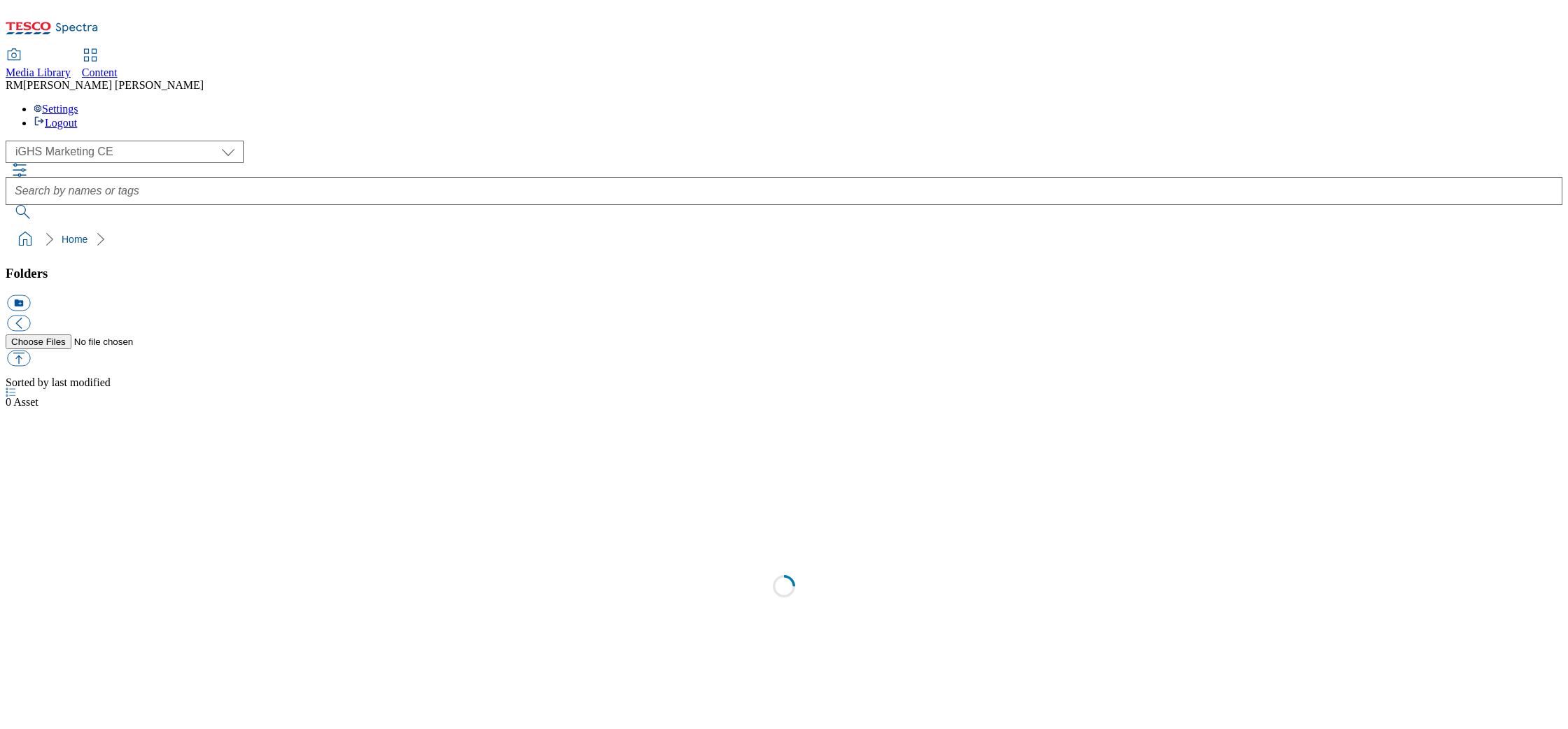
select select "flare-ighs-ce-mktg"
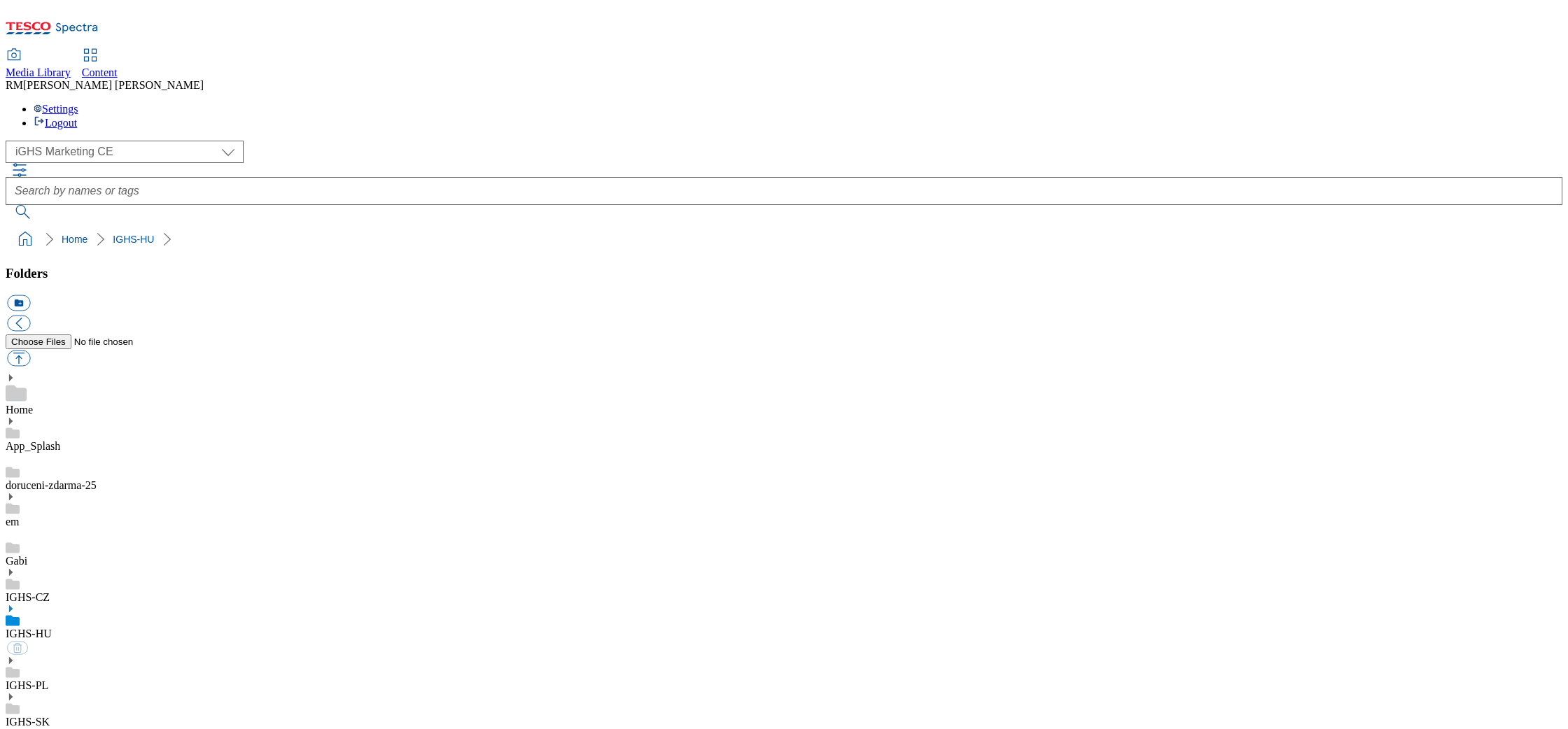
select select "flare-ighs-ce-mktg"
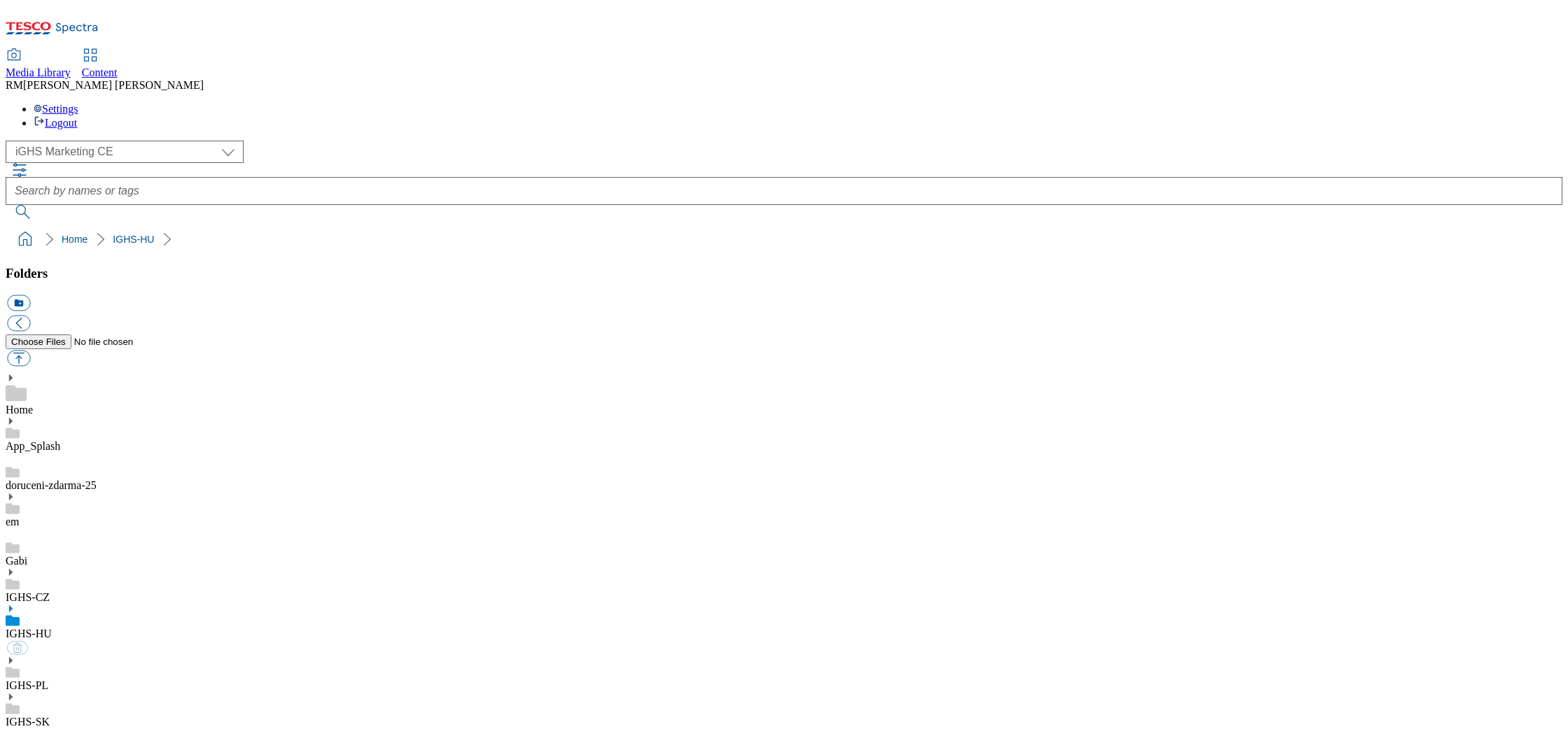
select select "flare-ighs-ce-mktg"
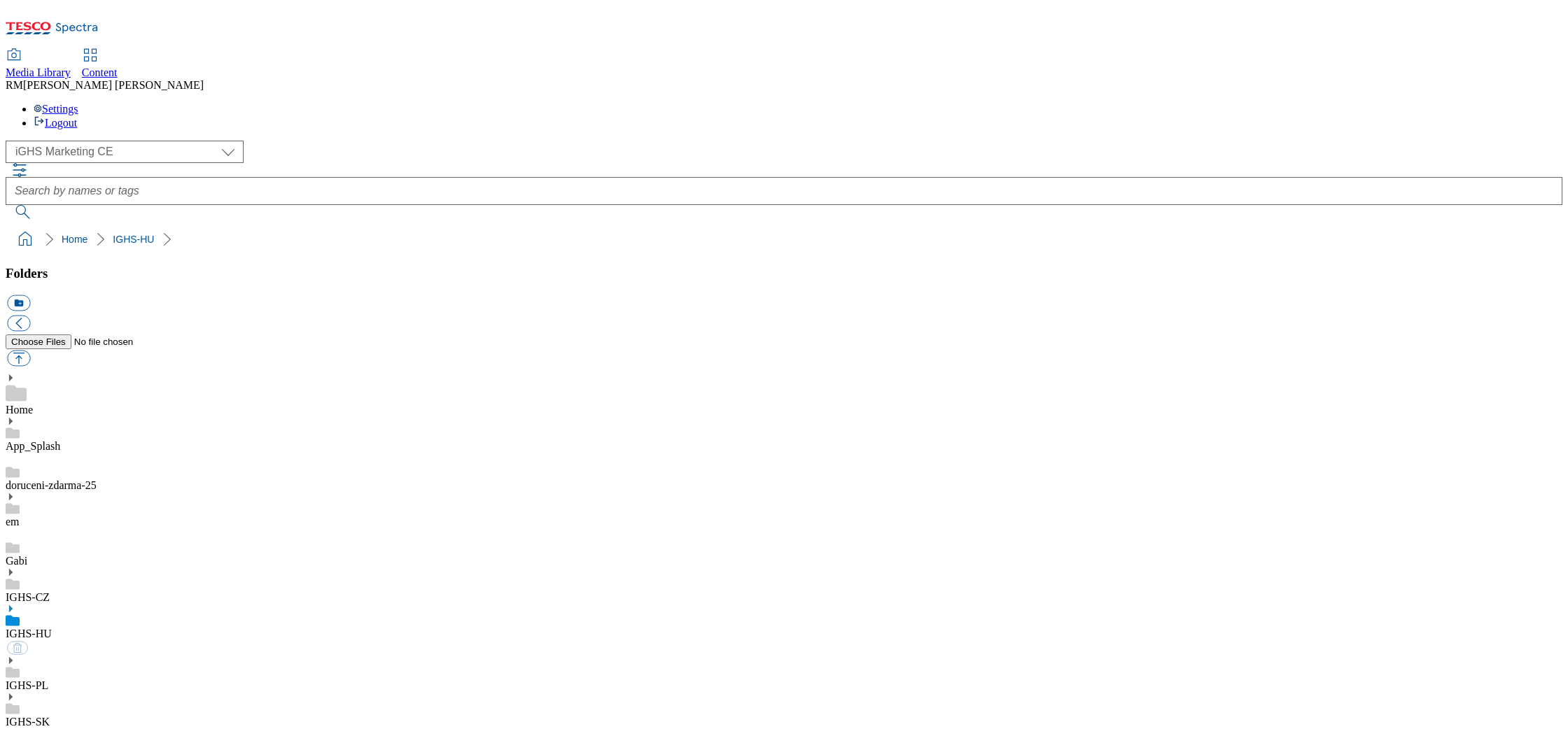
select select "flare-ighs-ce-mktg"
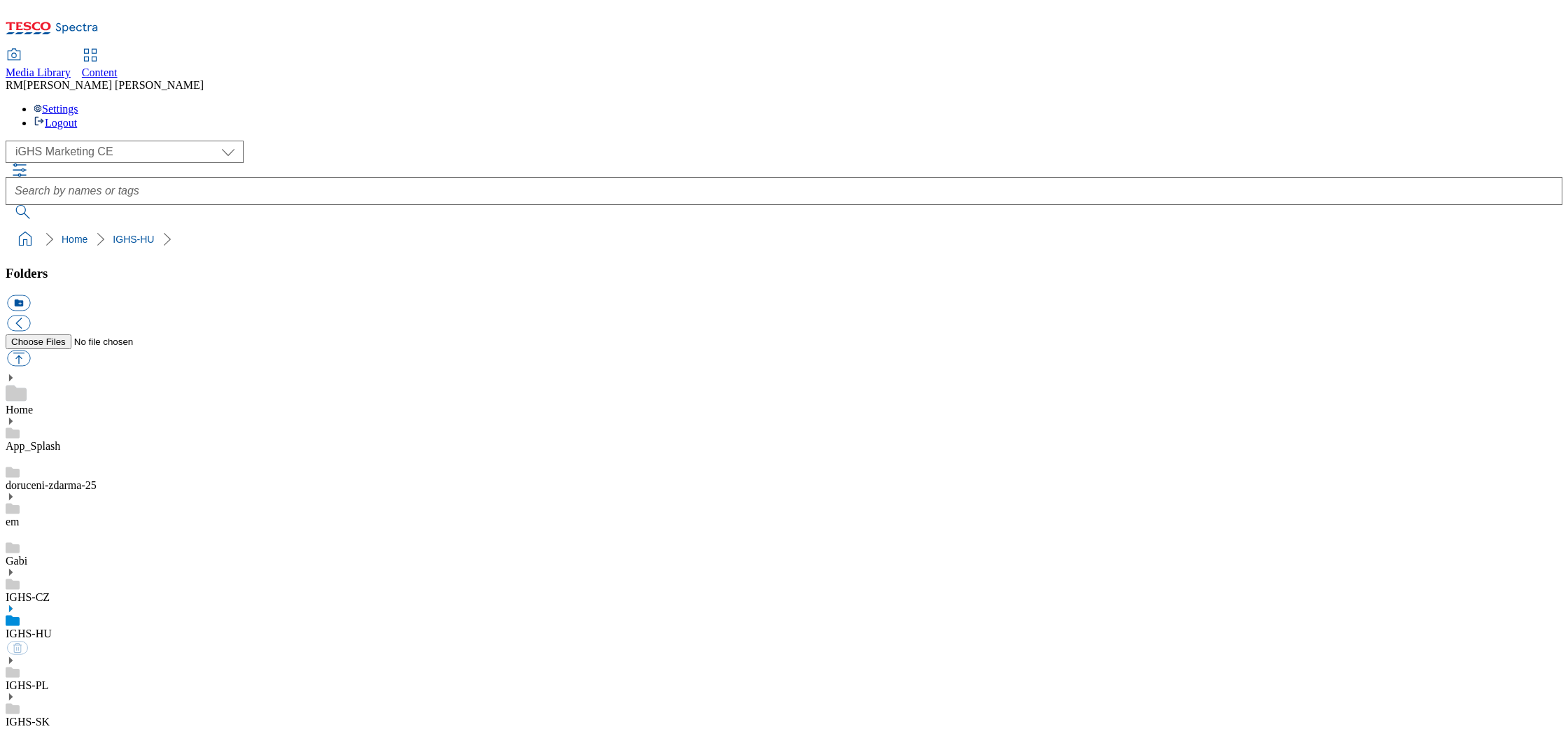
select select "flare-ighs-ce-mktg"
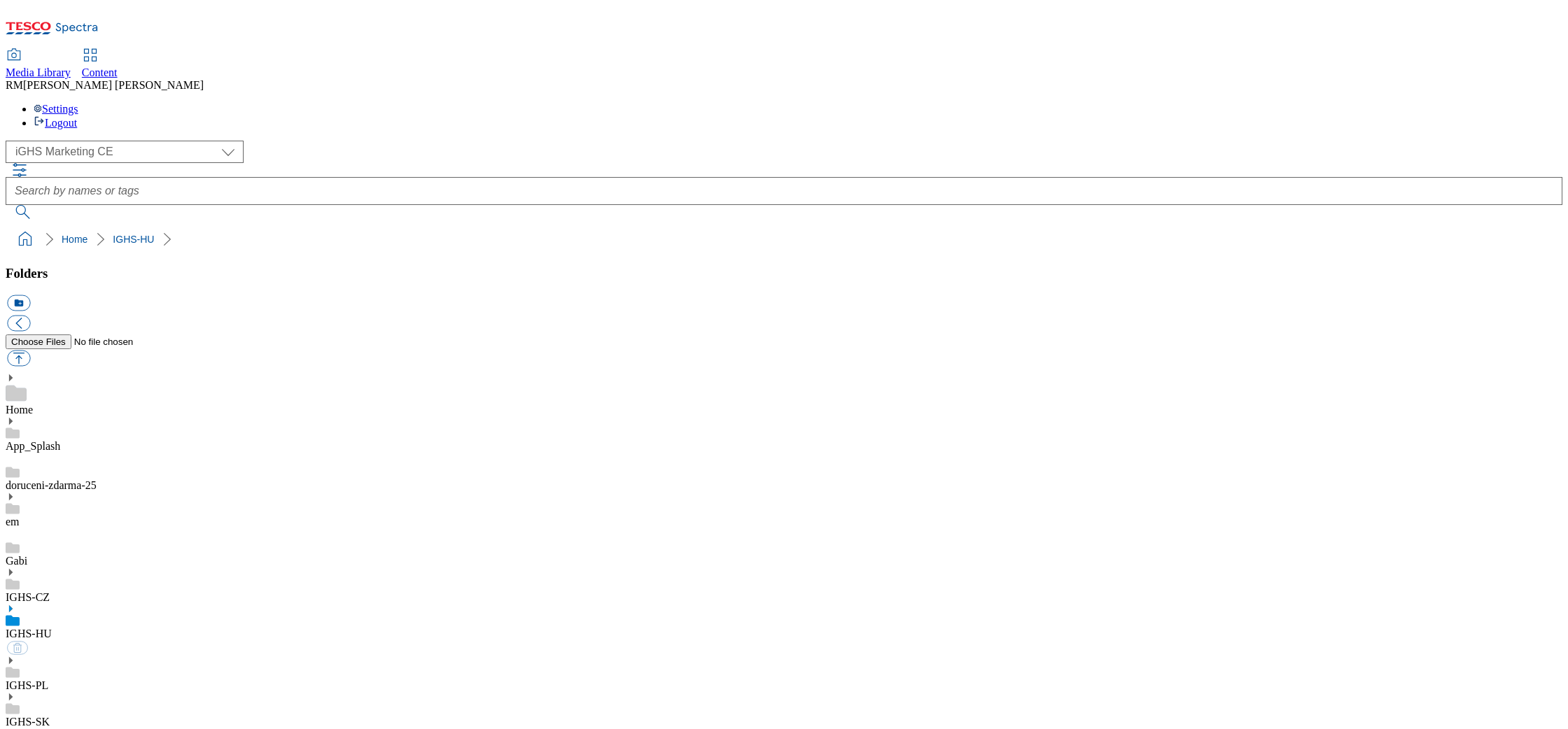
select select "flare-ighs-ce-mktg"
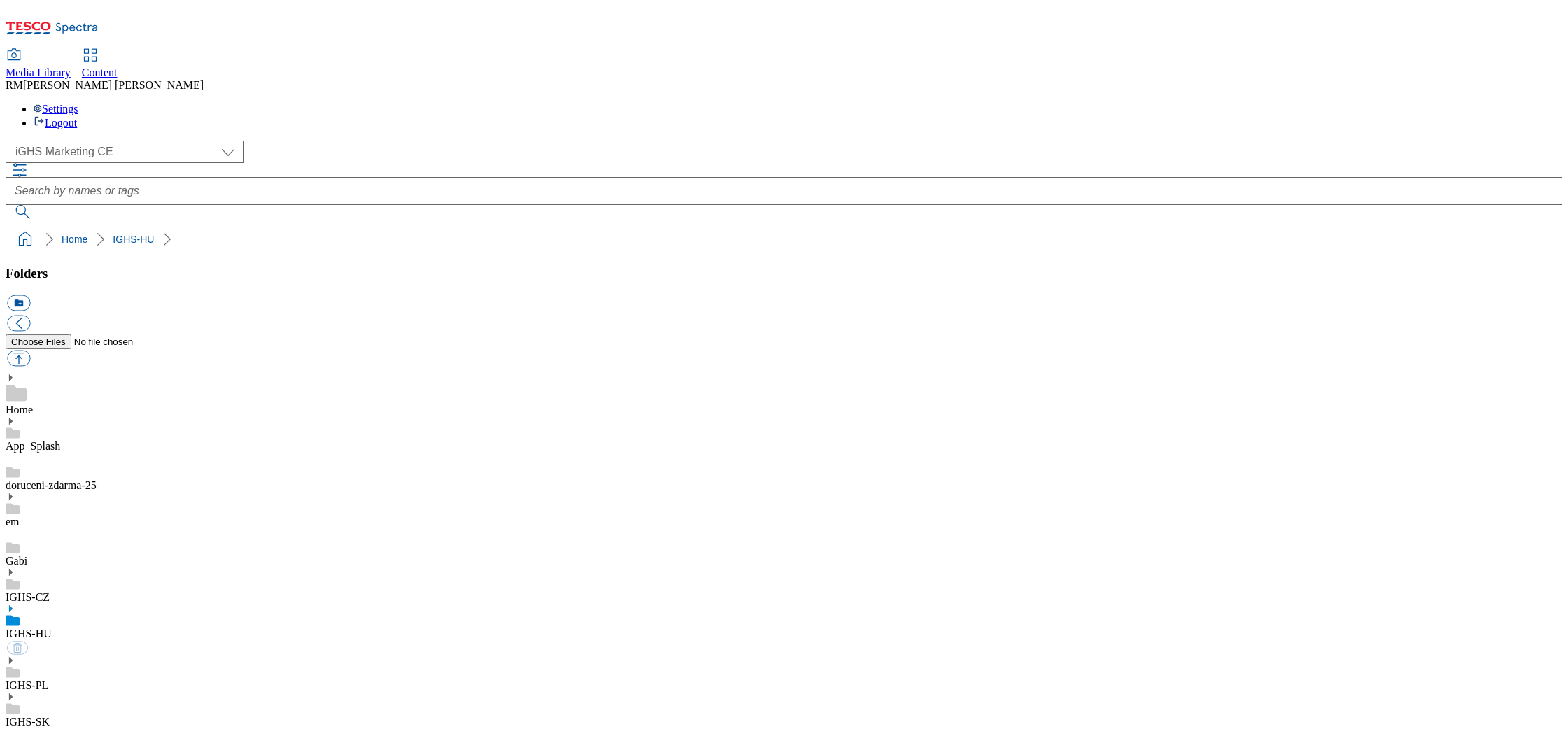
select select "flare-ighs-ce-mktg"
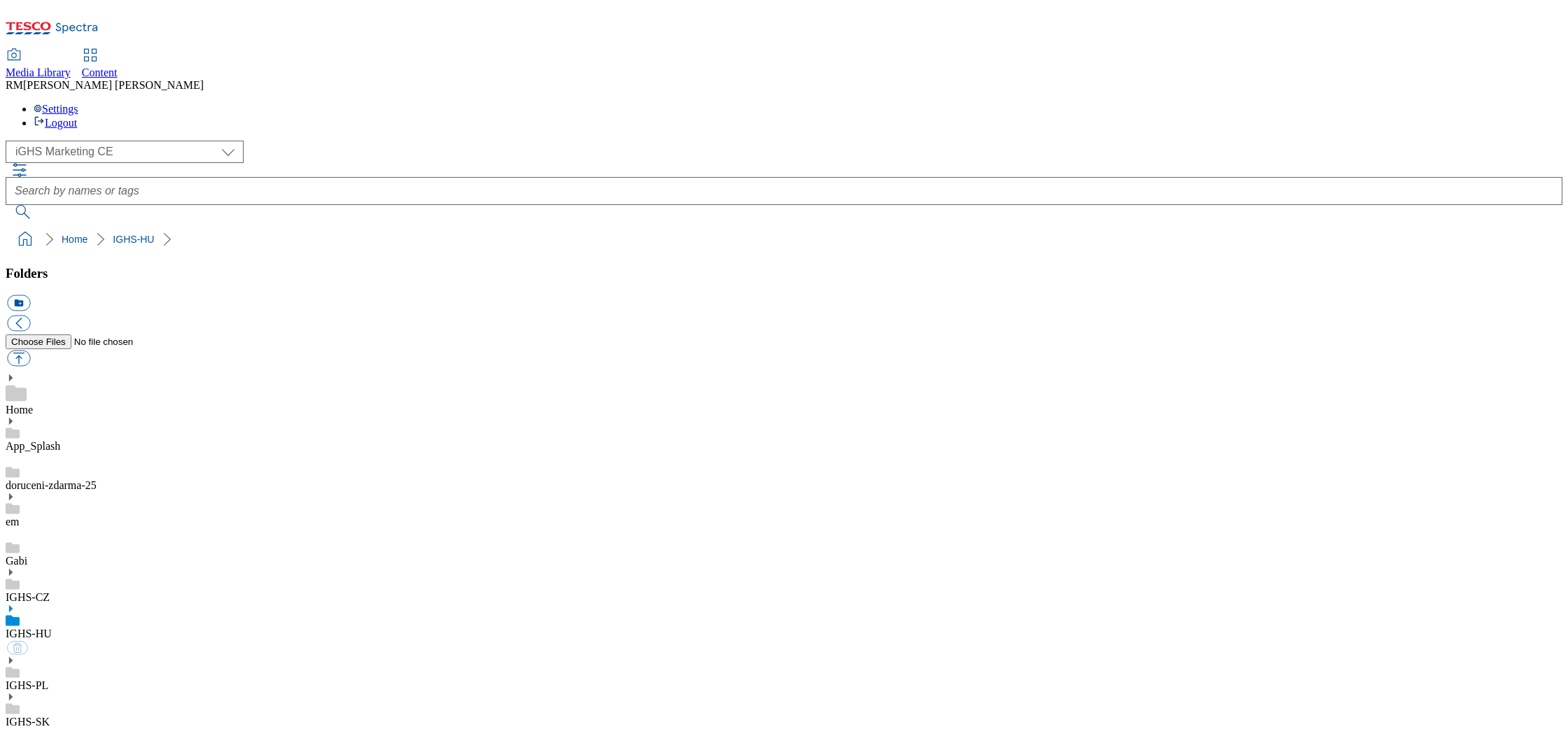
select select "flare-ighs-ce-mktg"
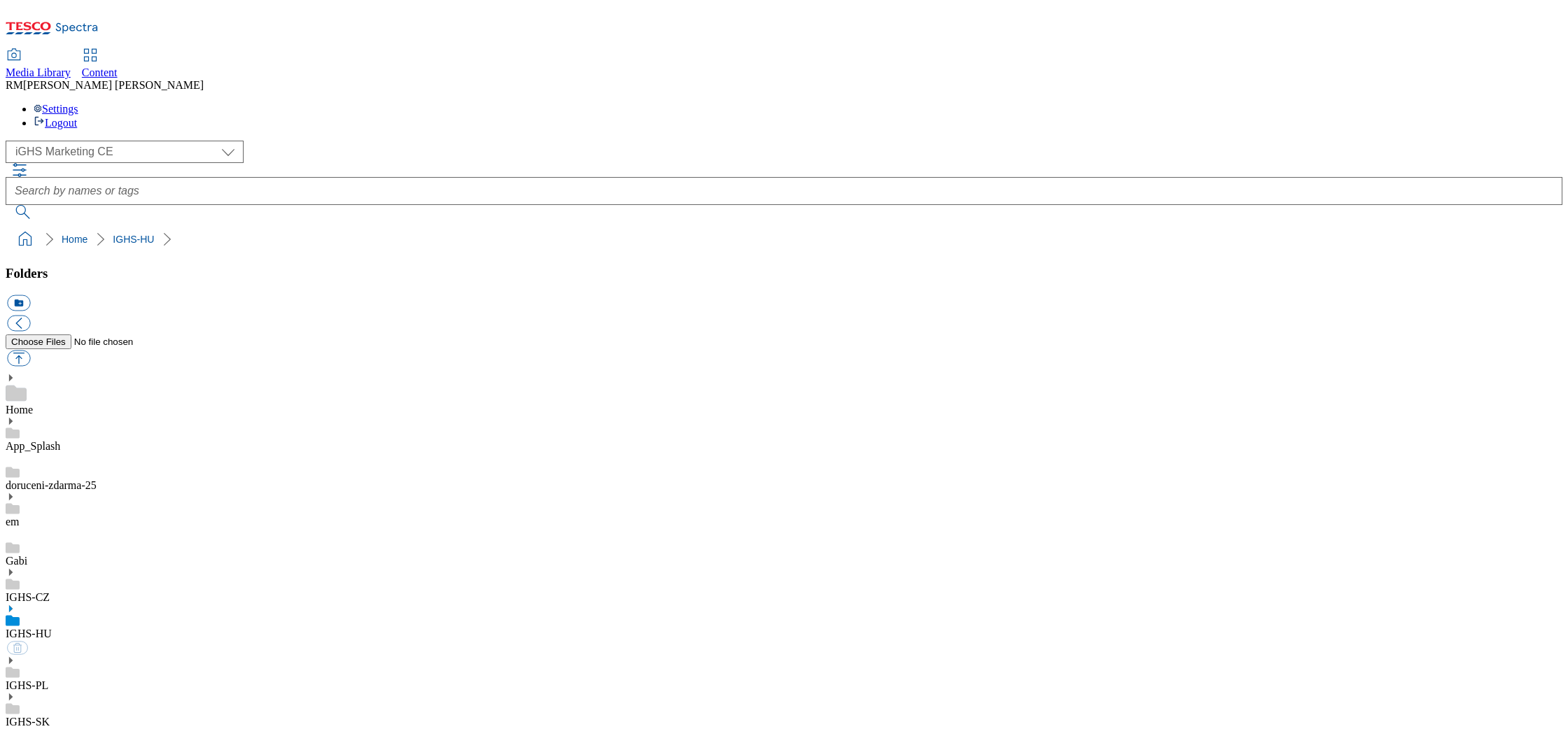
select select "flare-ighs-ce-mktg"
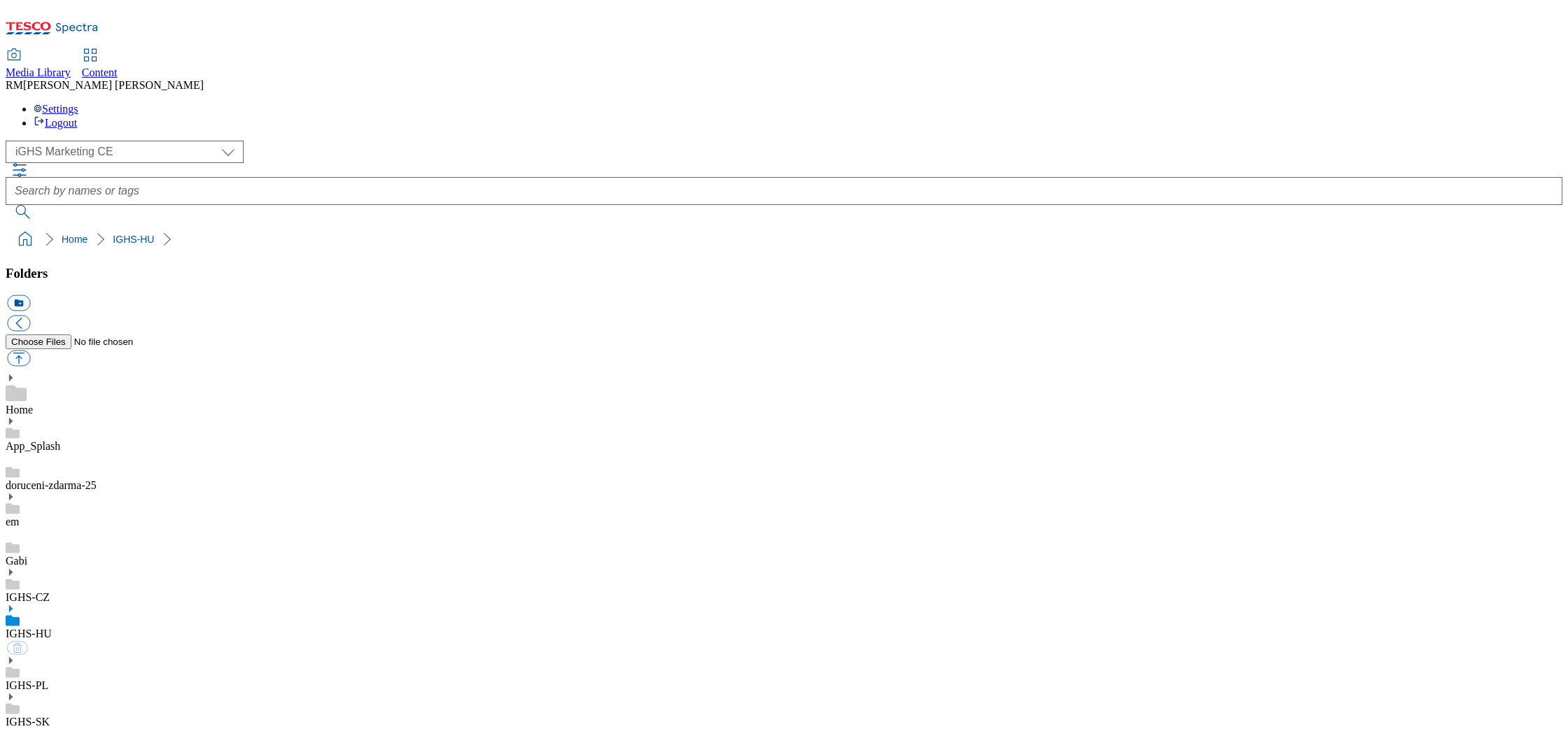
select select "flare-ighs-ce-mktg"
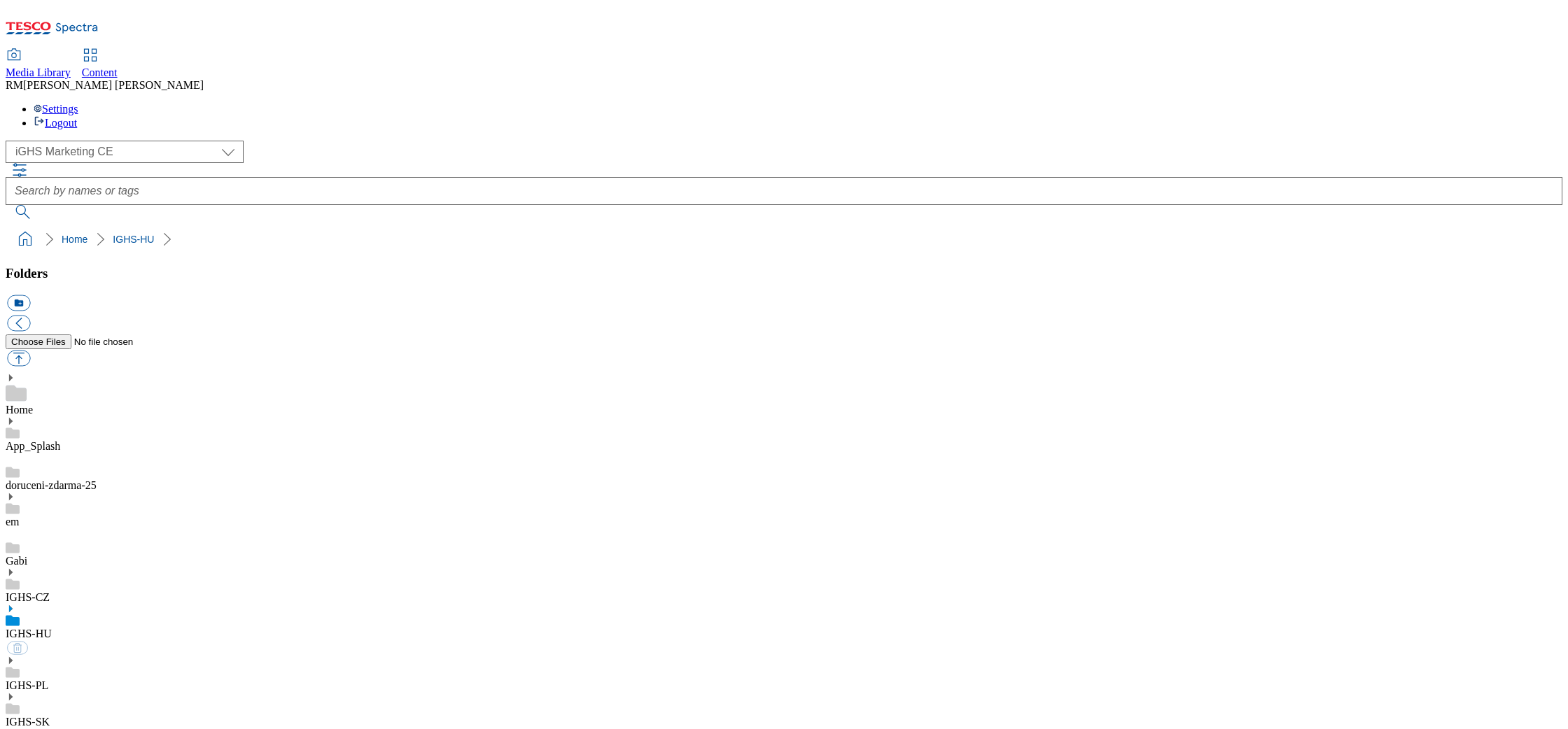
select select "flare-ighs-ce-mktg"
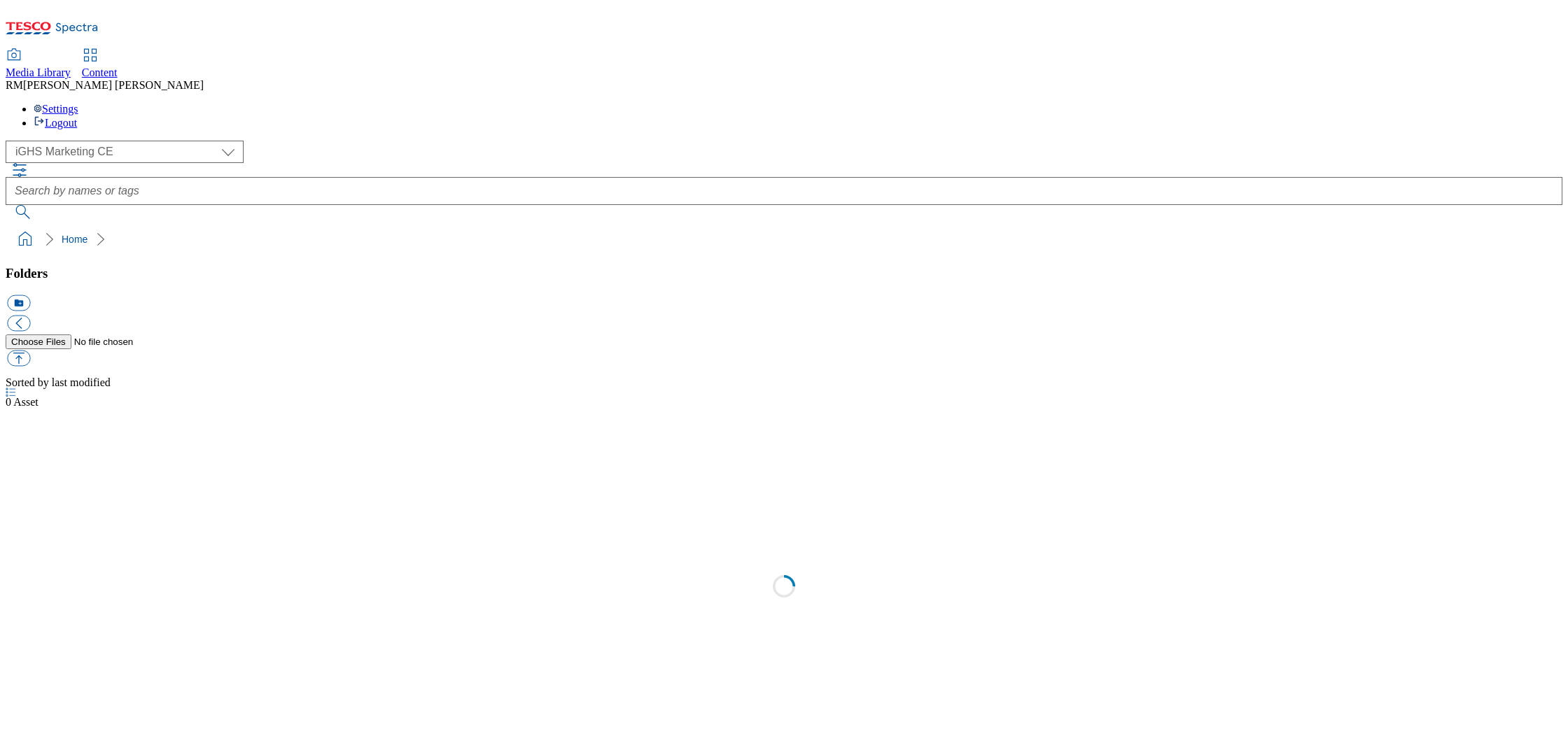
select select "flare-ighs-ce-mktg"
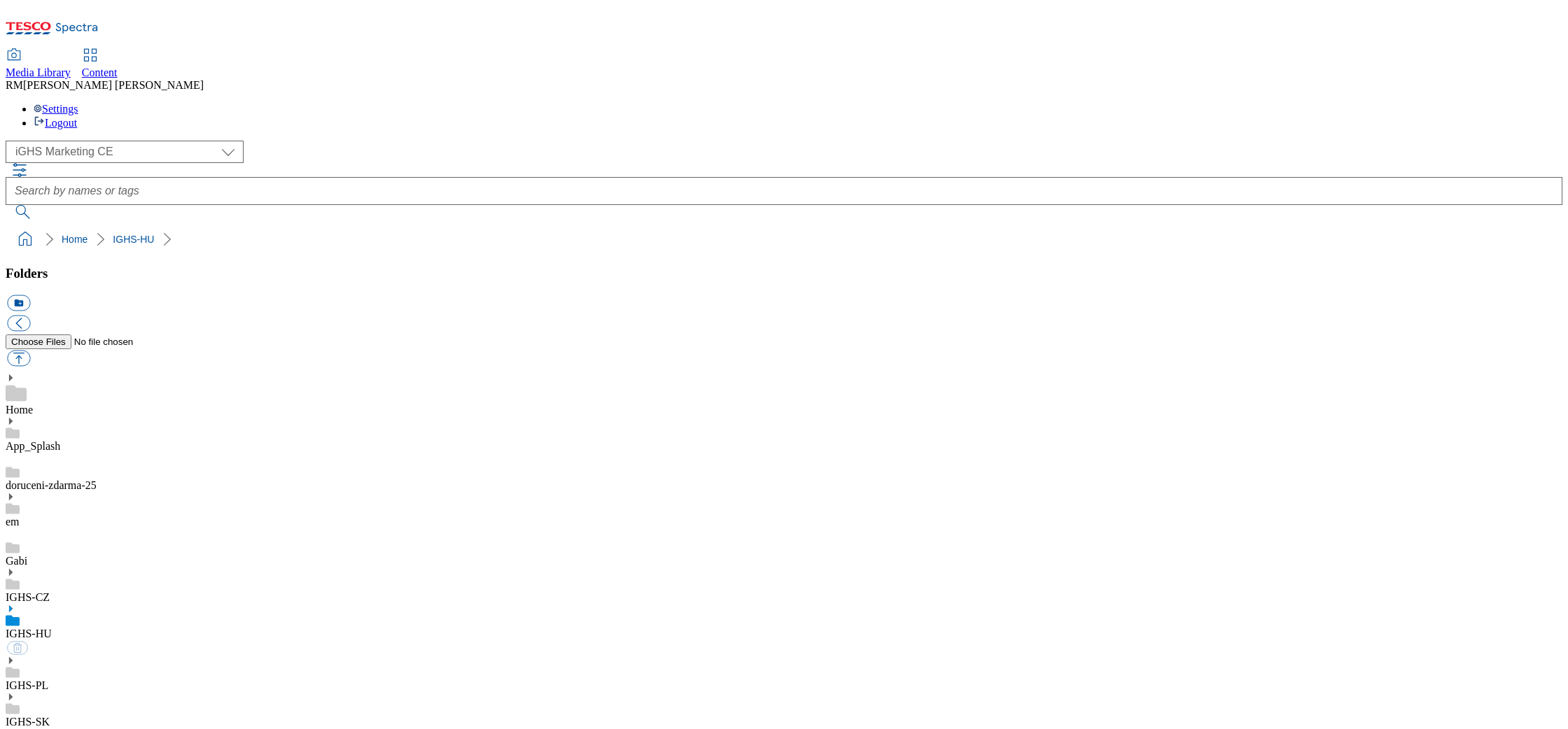
select select "flare-ighs-ce-mktg"
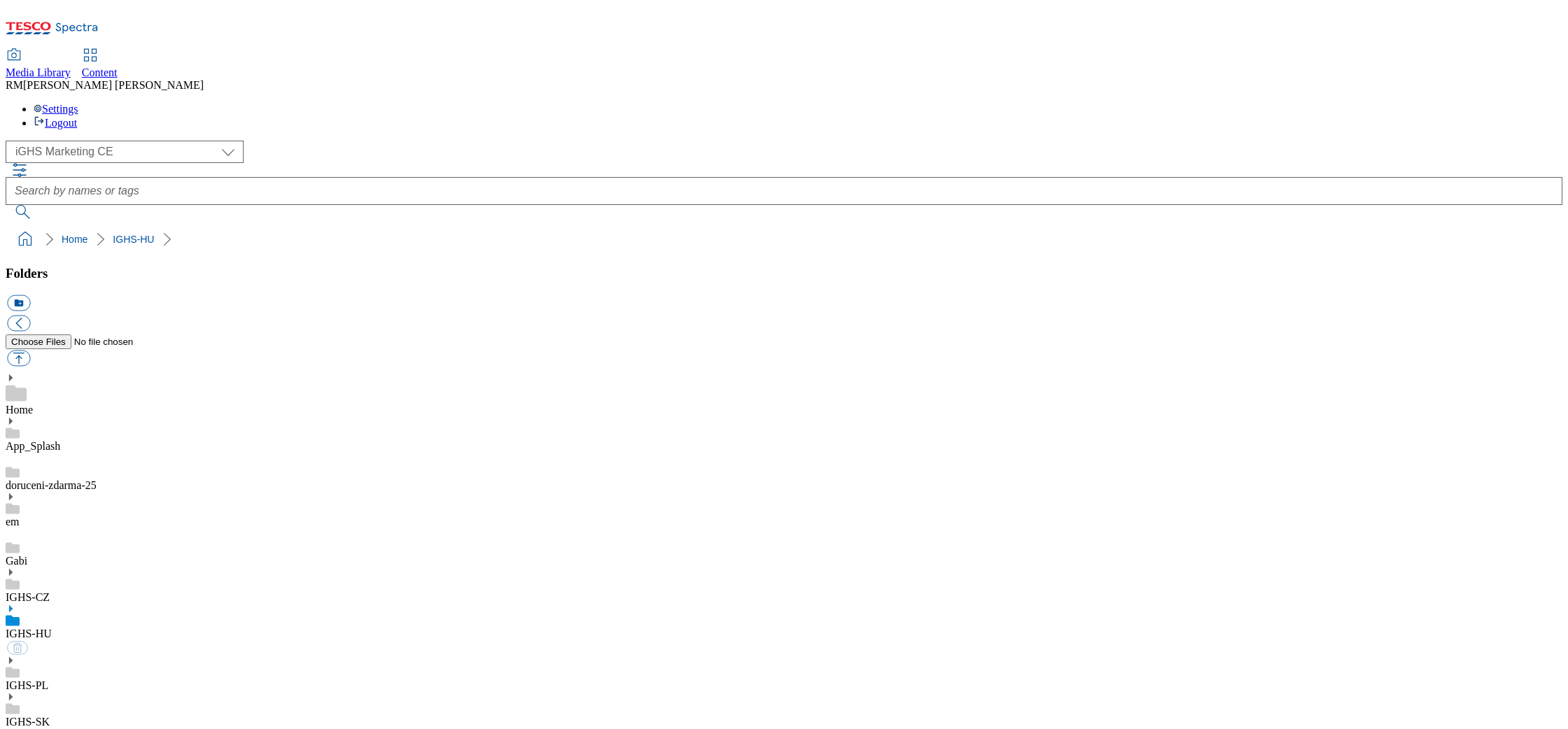
select select "flare-ighs-ce-mktg"
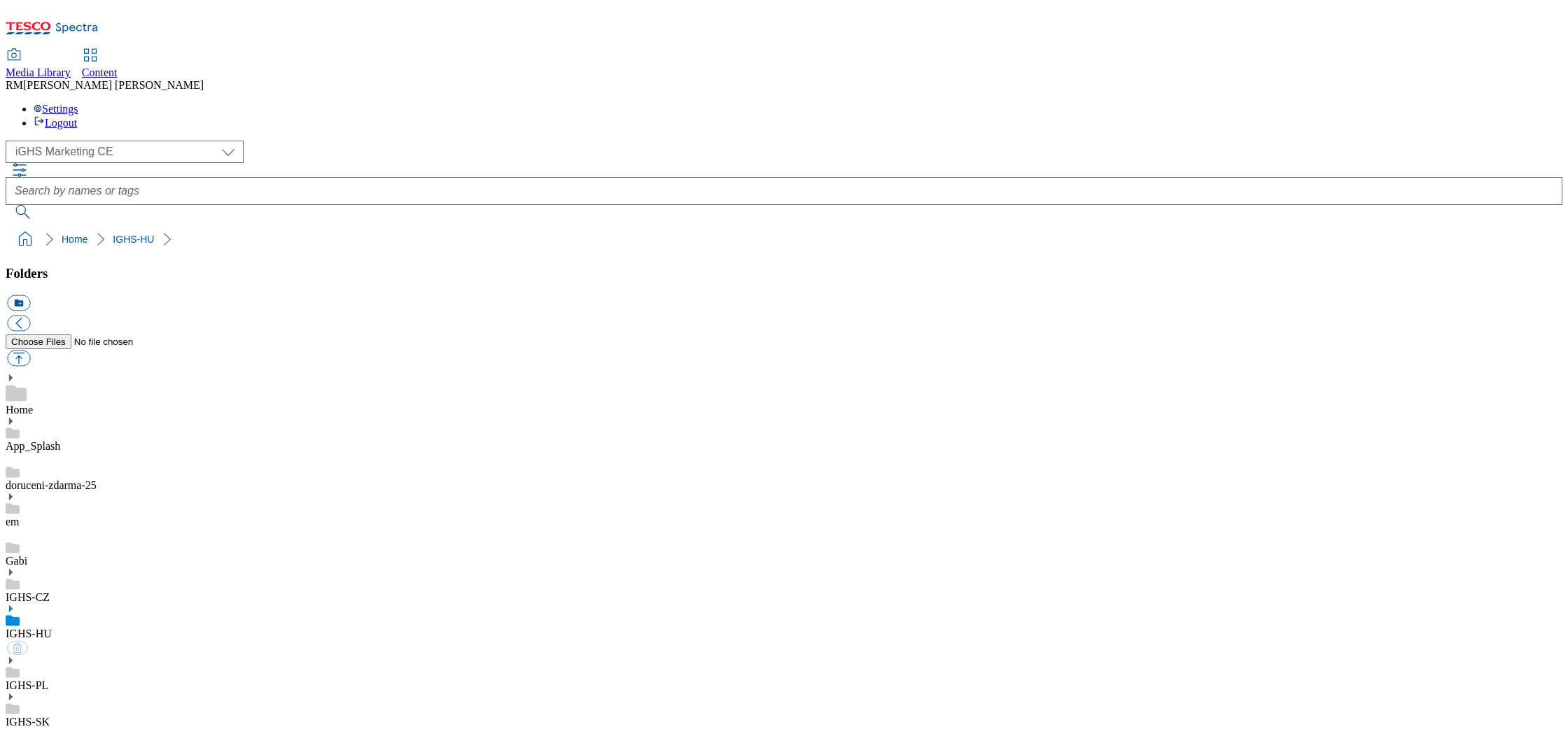
select select "flare-ighs-ce-mktg"
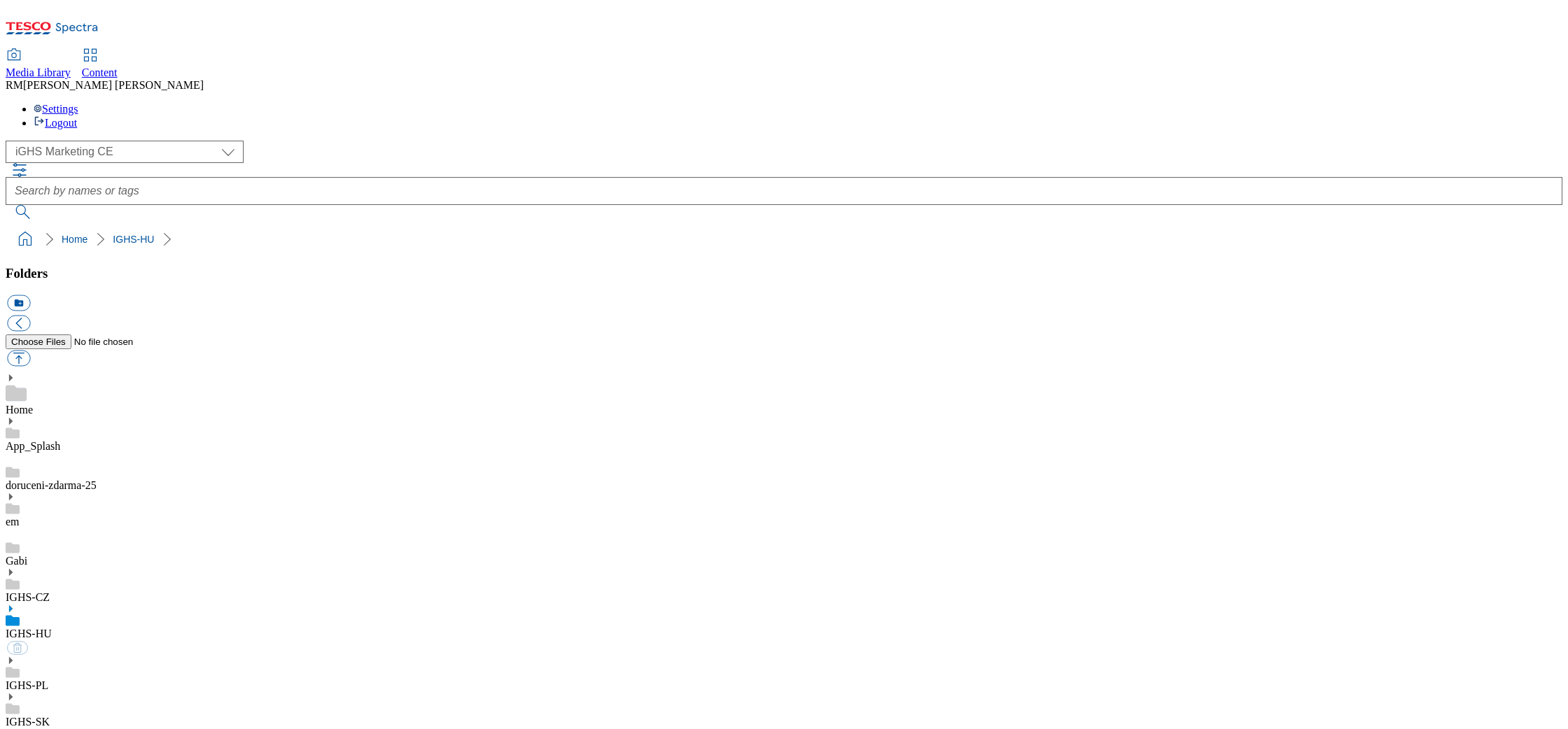
select select "flare-ighs-ce-mktg"
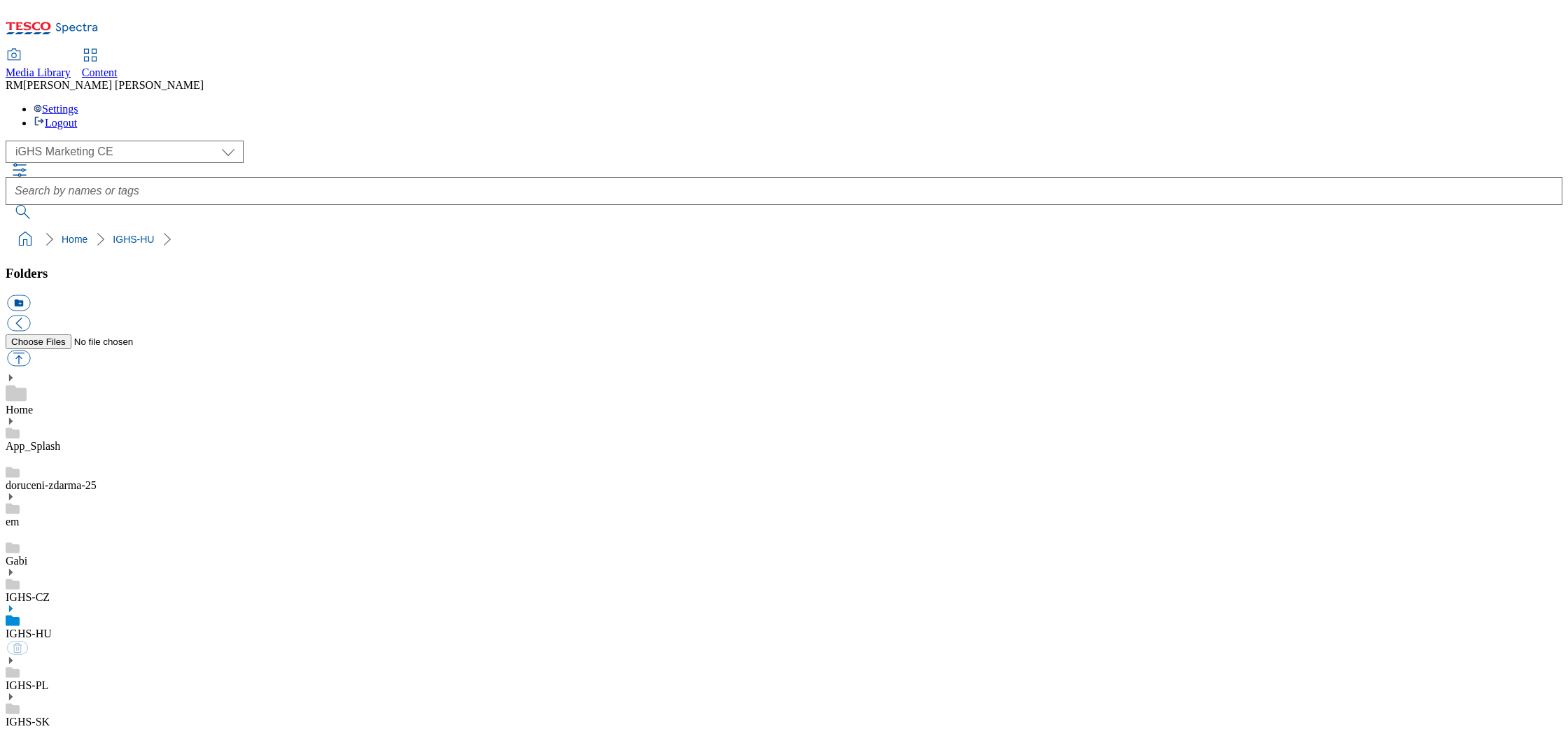
select select "flare-ighs-ce-mktg"
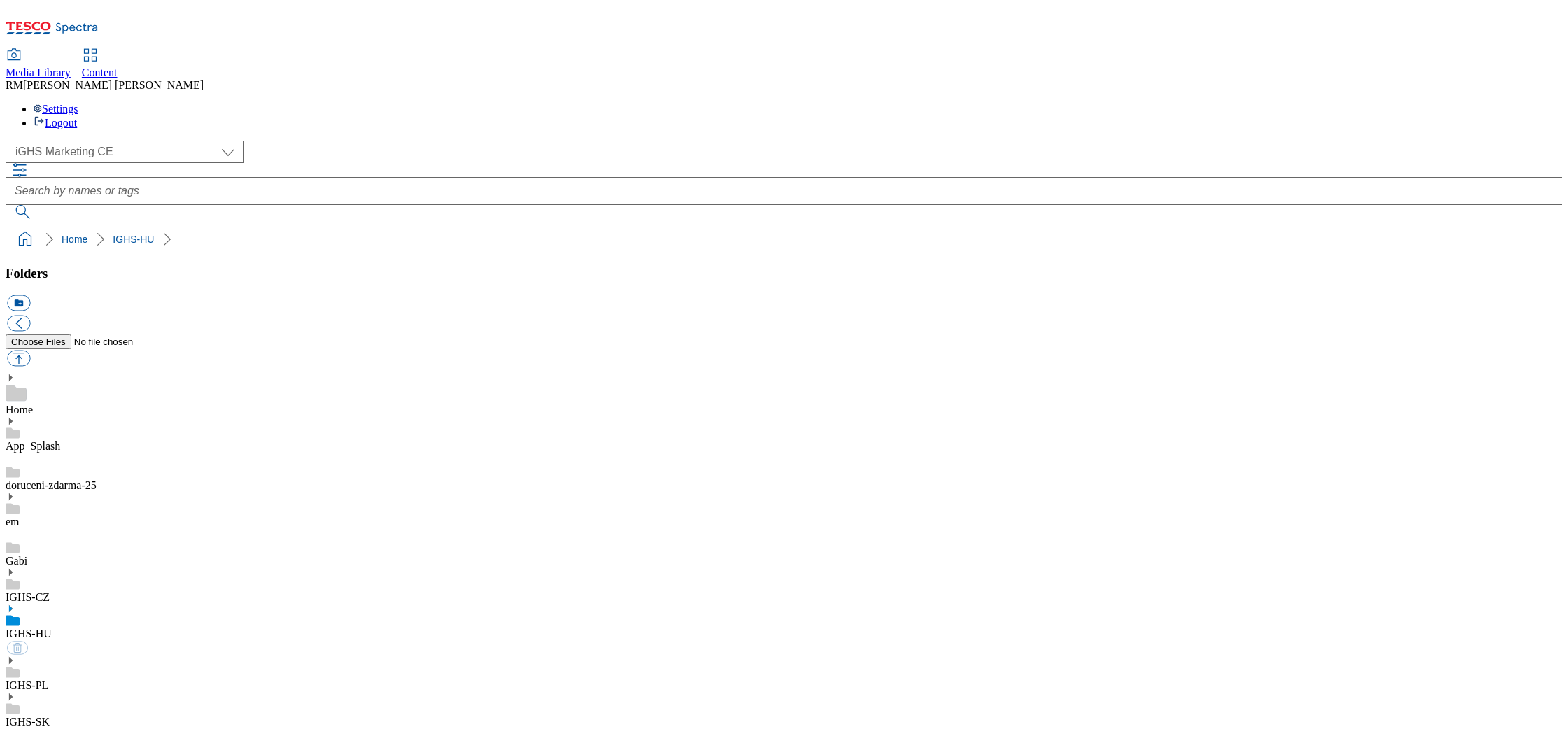
select select "flare-ighs-ce-mktg"
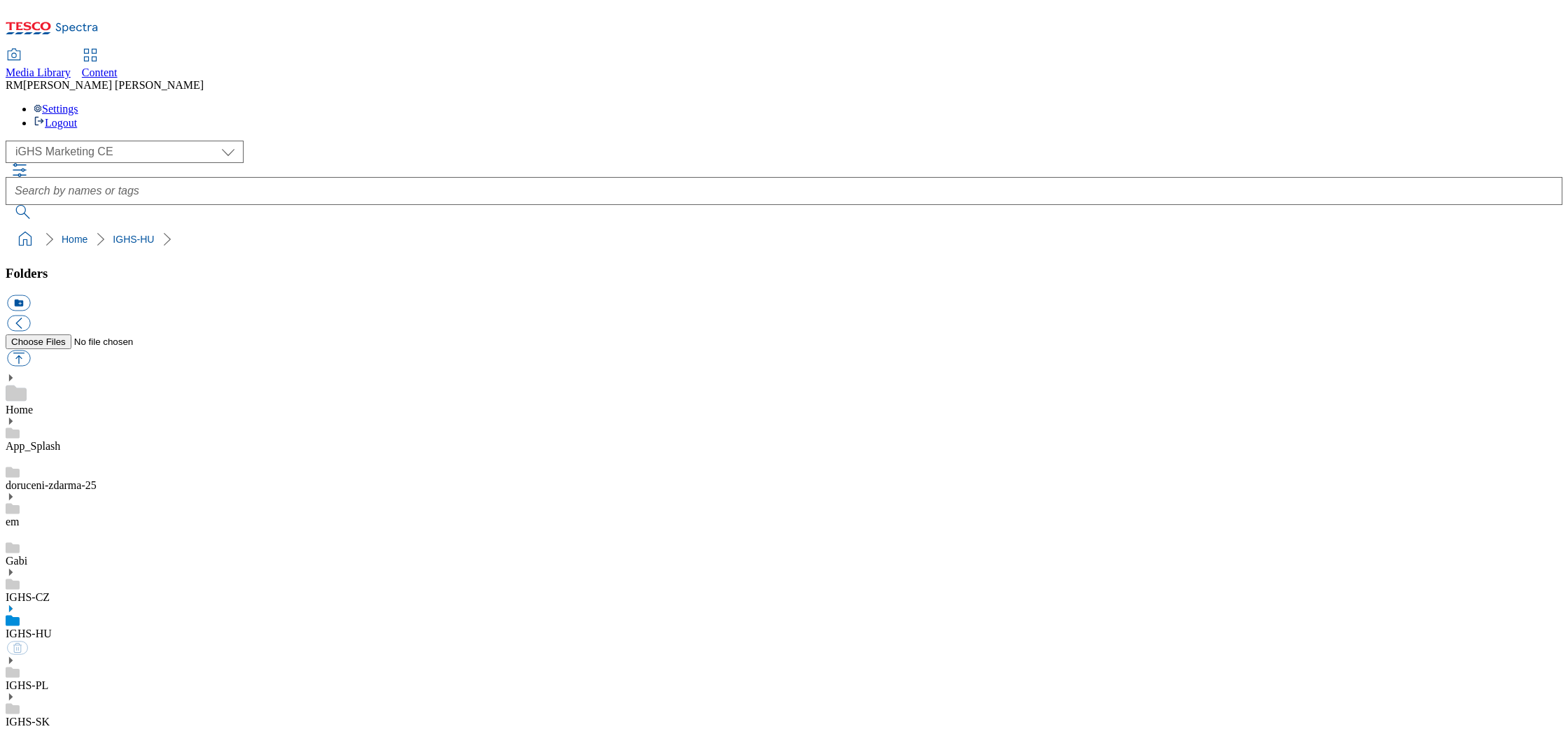
select select "flare-ighs-ce-mktg"
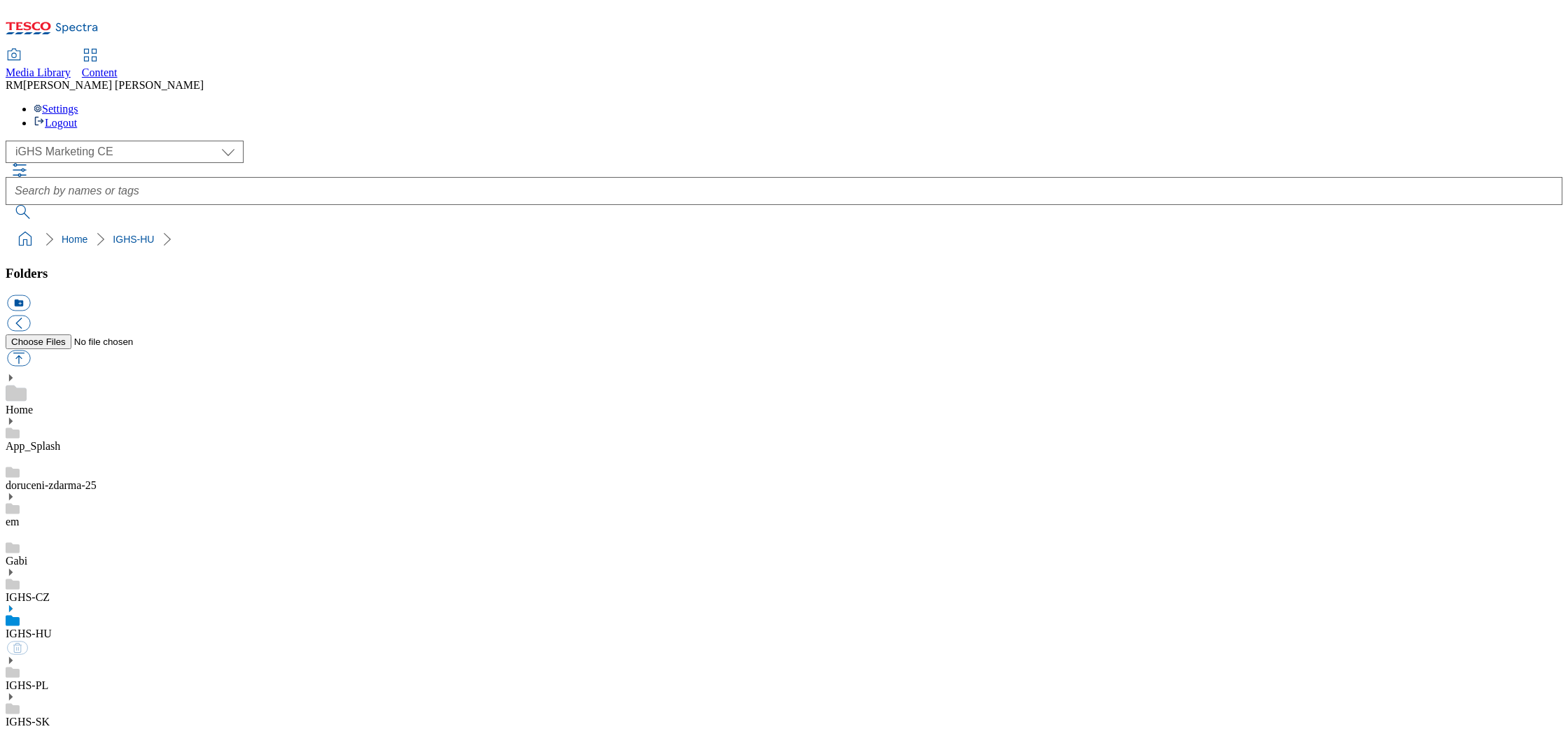
select select "flare-ighs-ce-mktg"
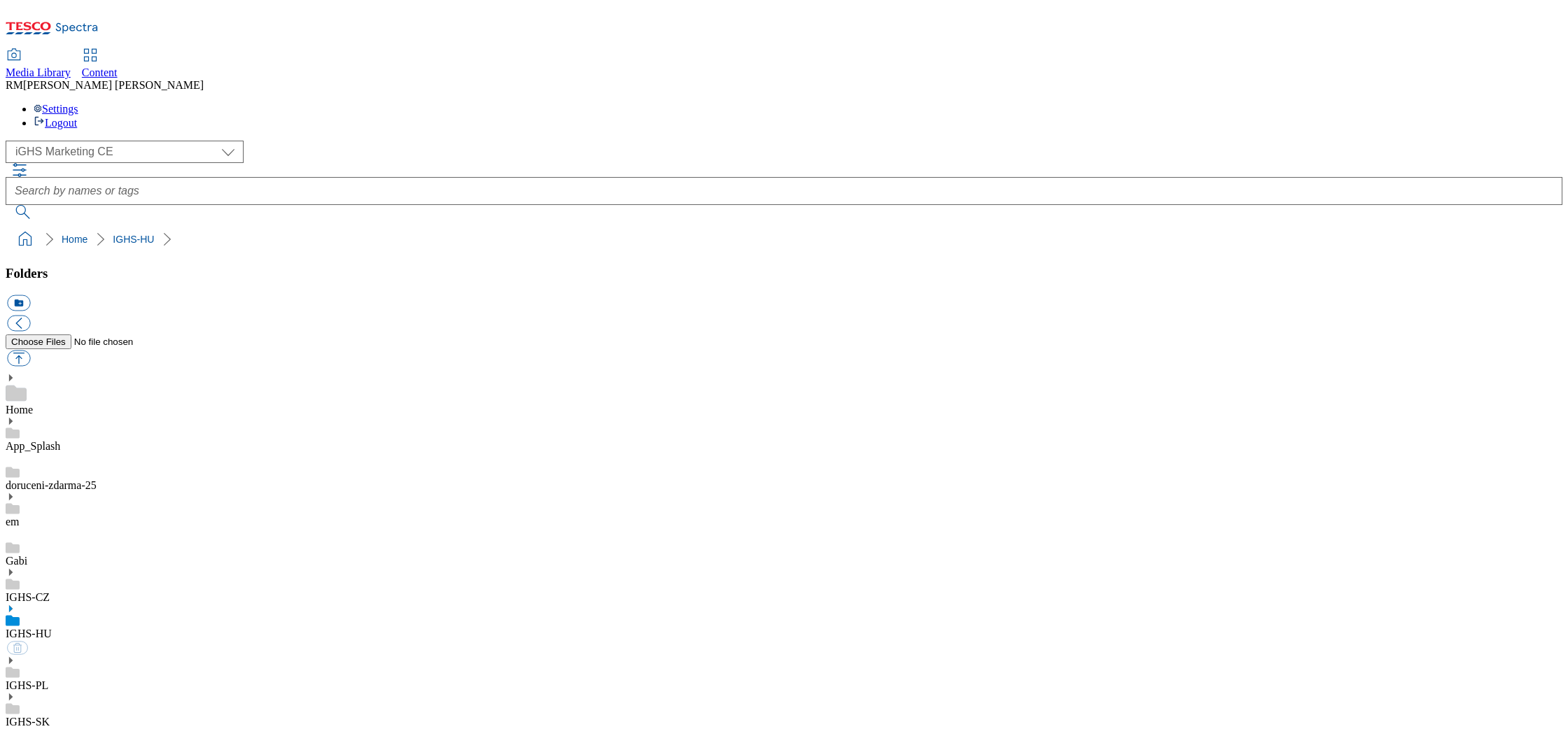
select select "flare-ighs-ce-mktg"
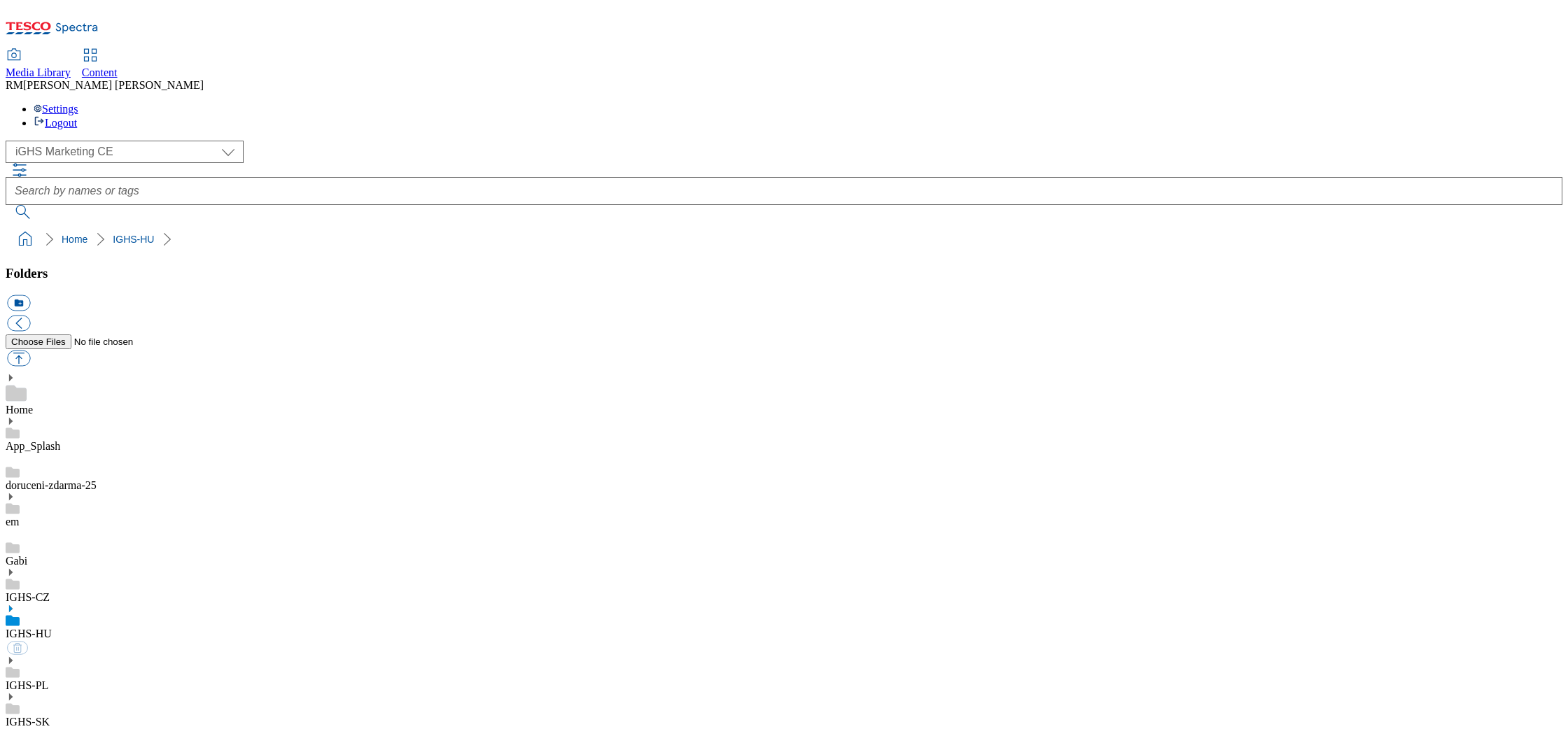
select select "flare-ighs-ce-mktg"
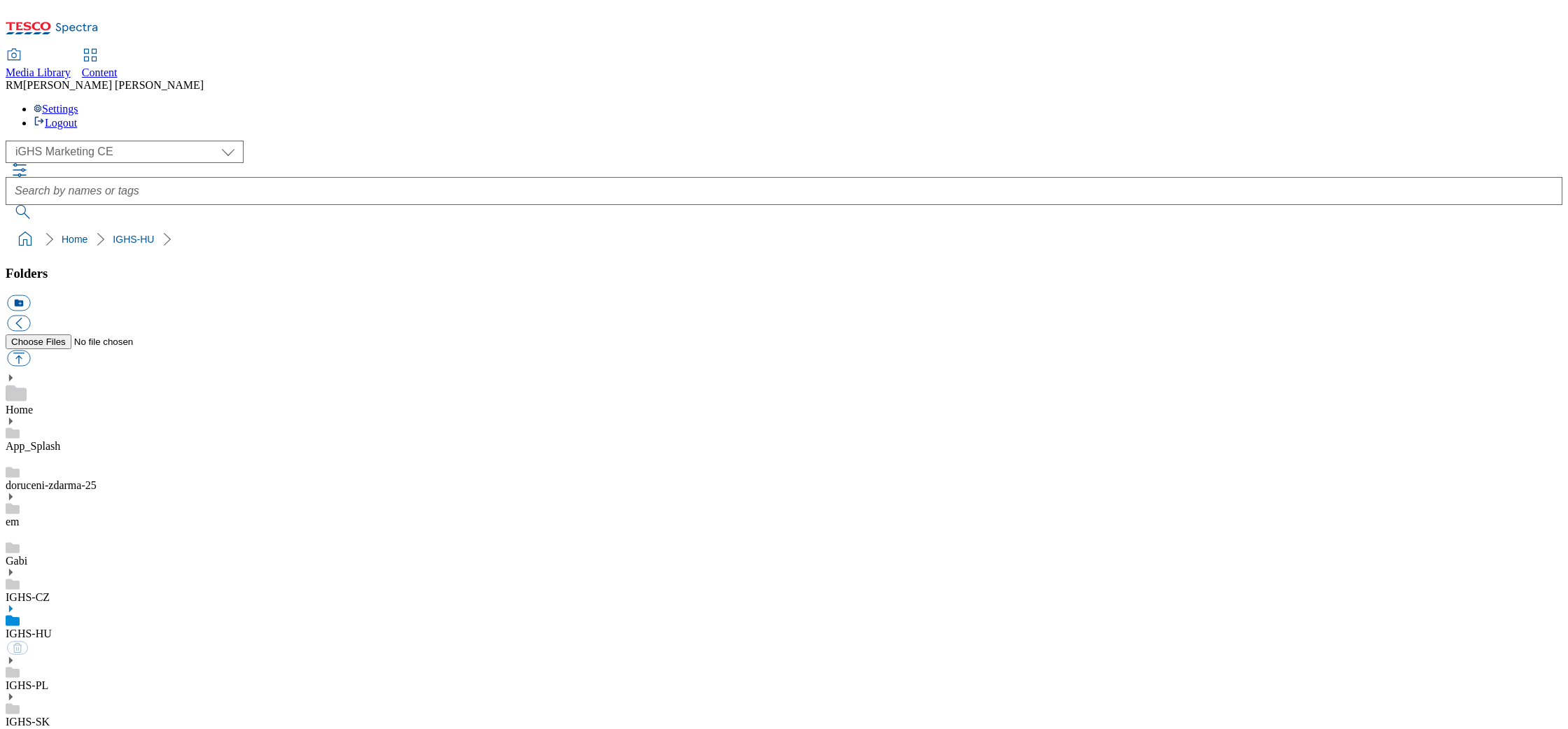
select select "flare-ighs-ce-mktg"
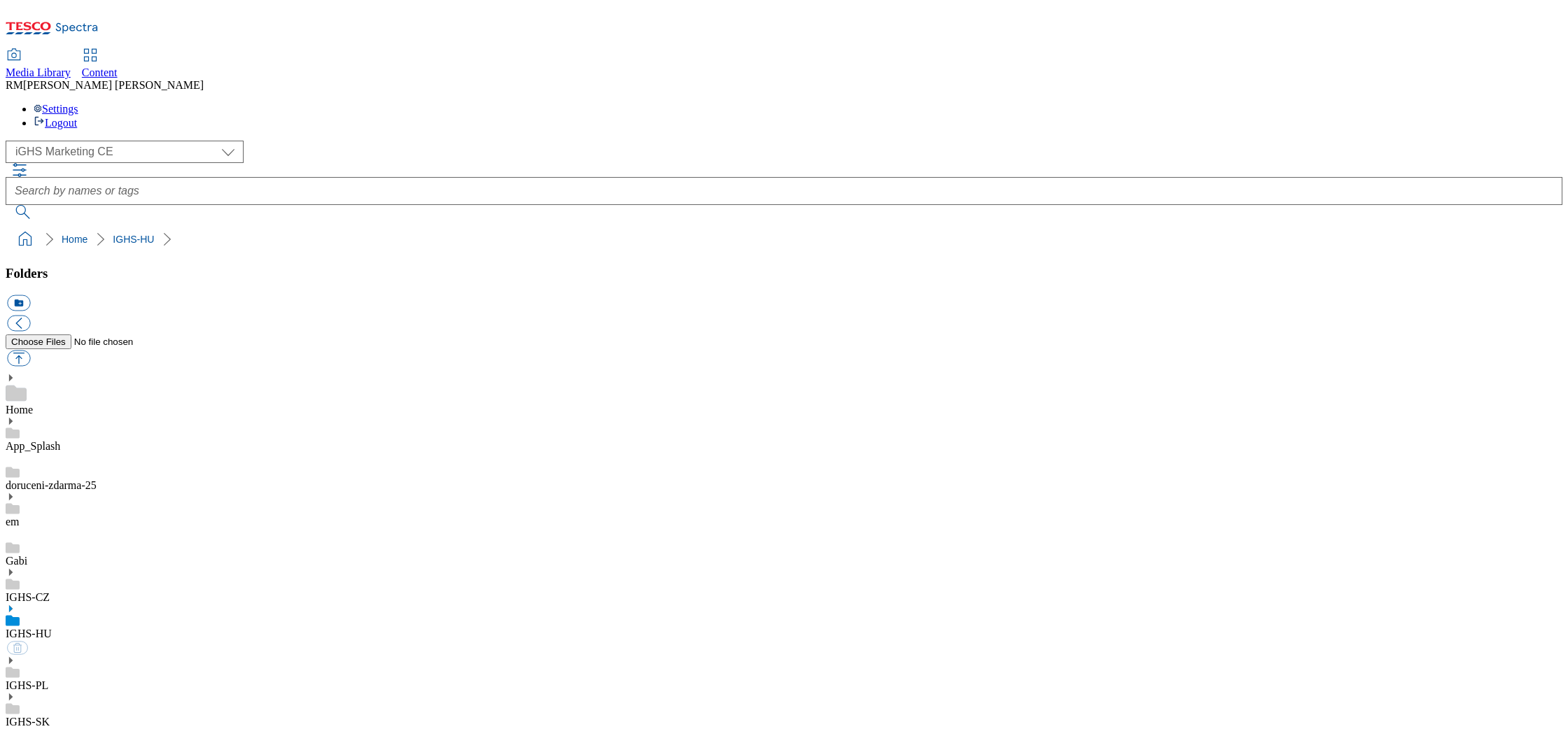
select select "flare-ighs-ce-mktg"
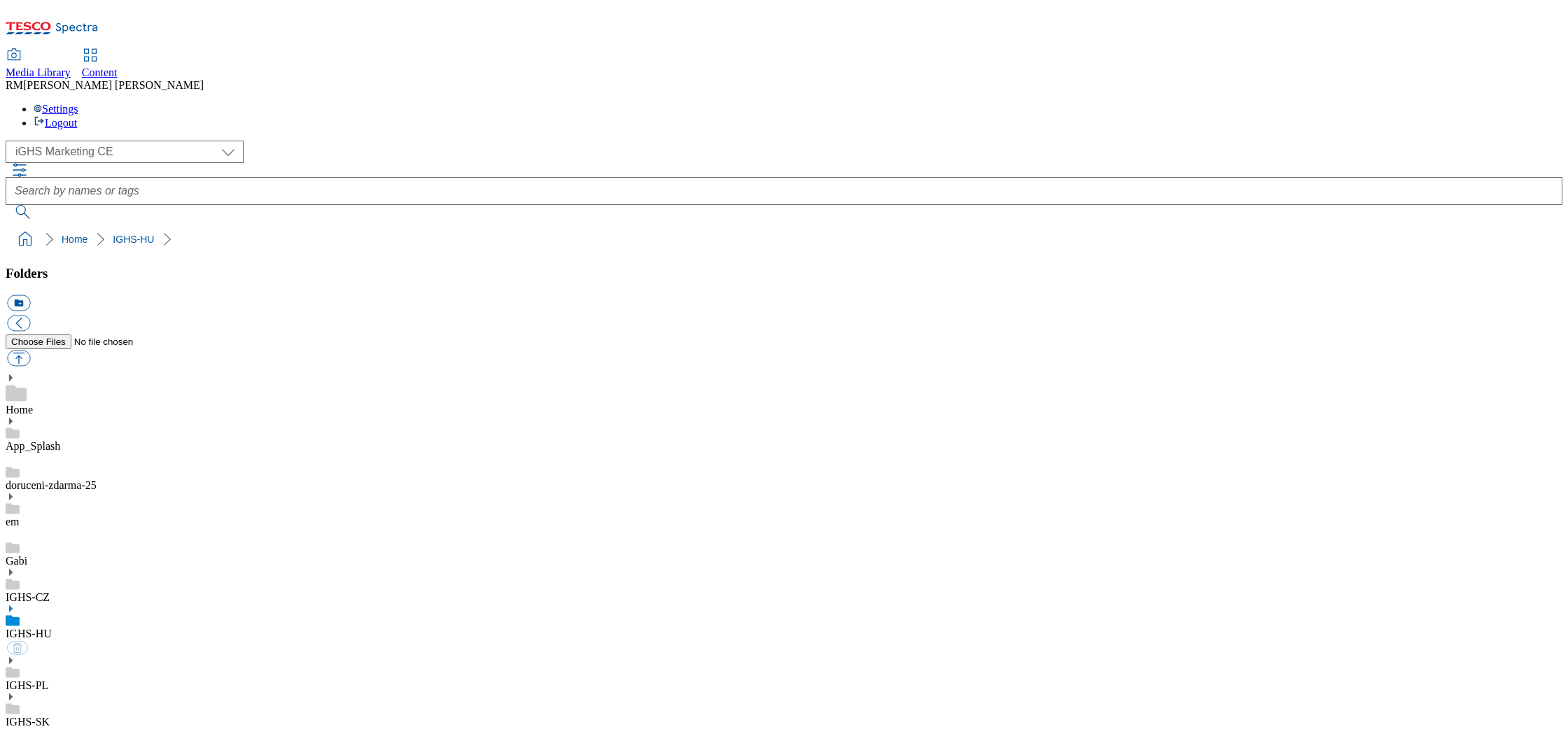
select select "flare-ighs-ce-mktg"
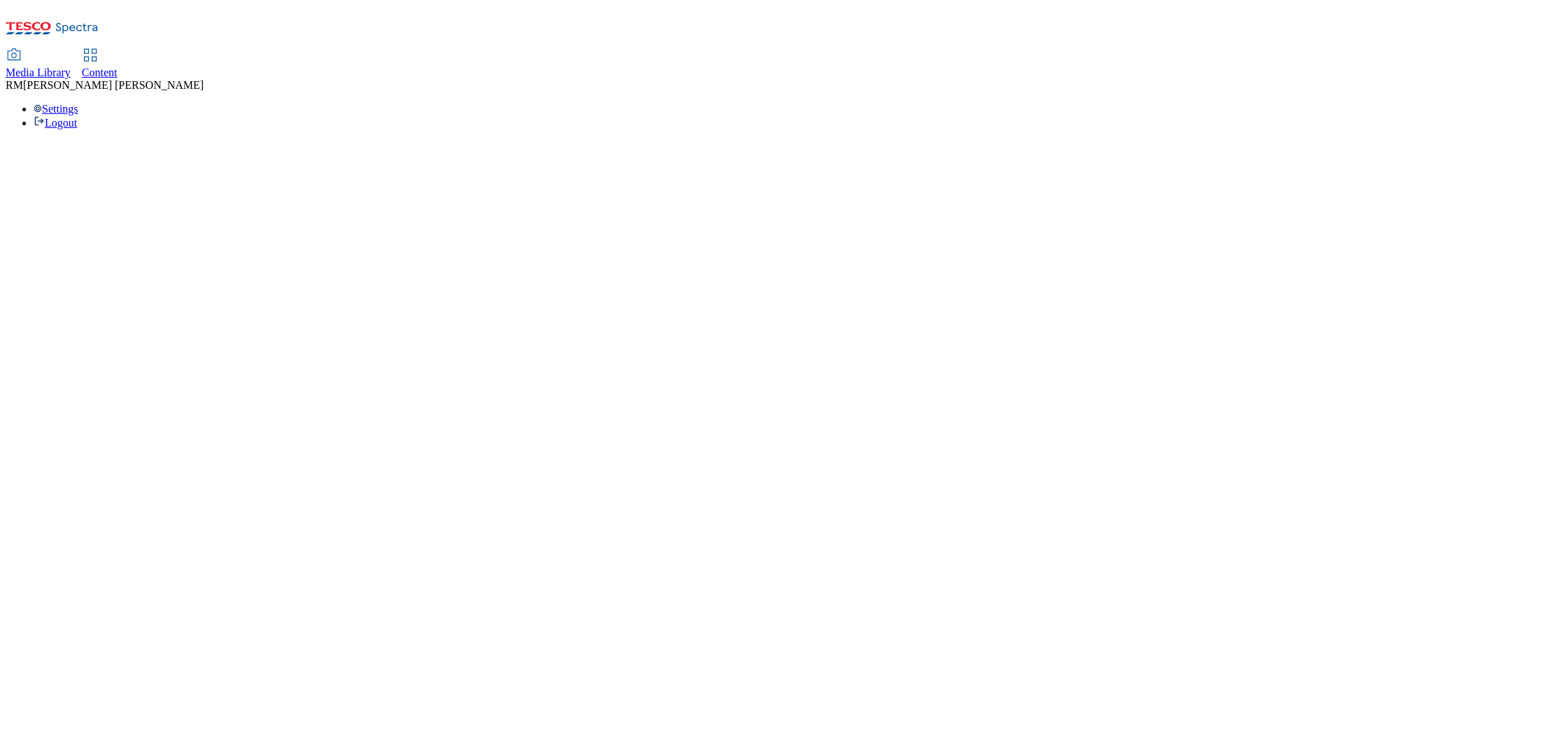
select select "flare-ighs-ce-mktg"
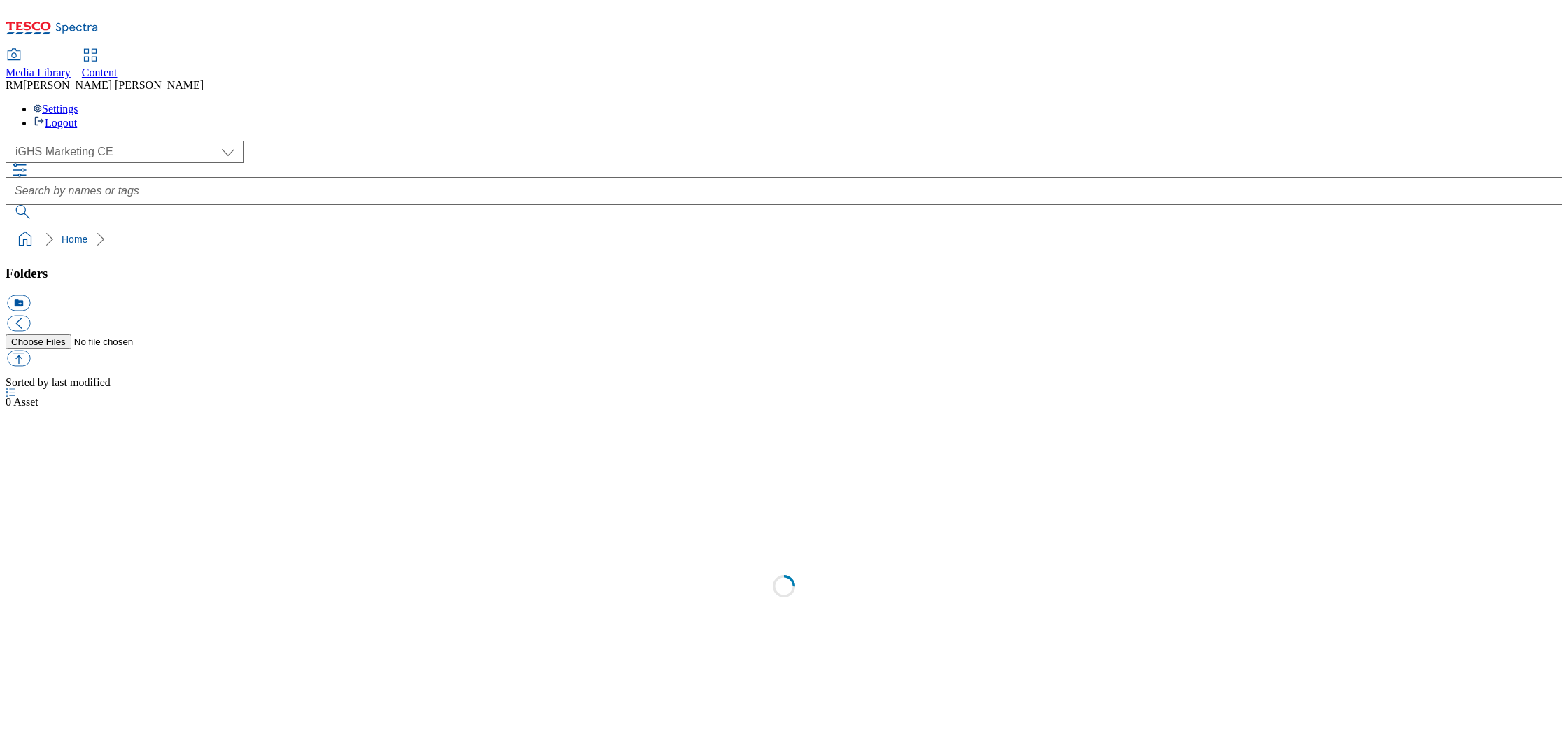
select select "flare-ighs-ce-mktg"
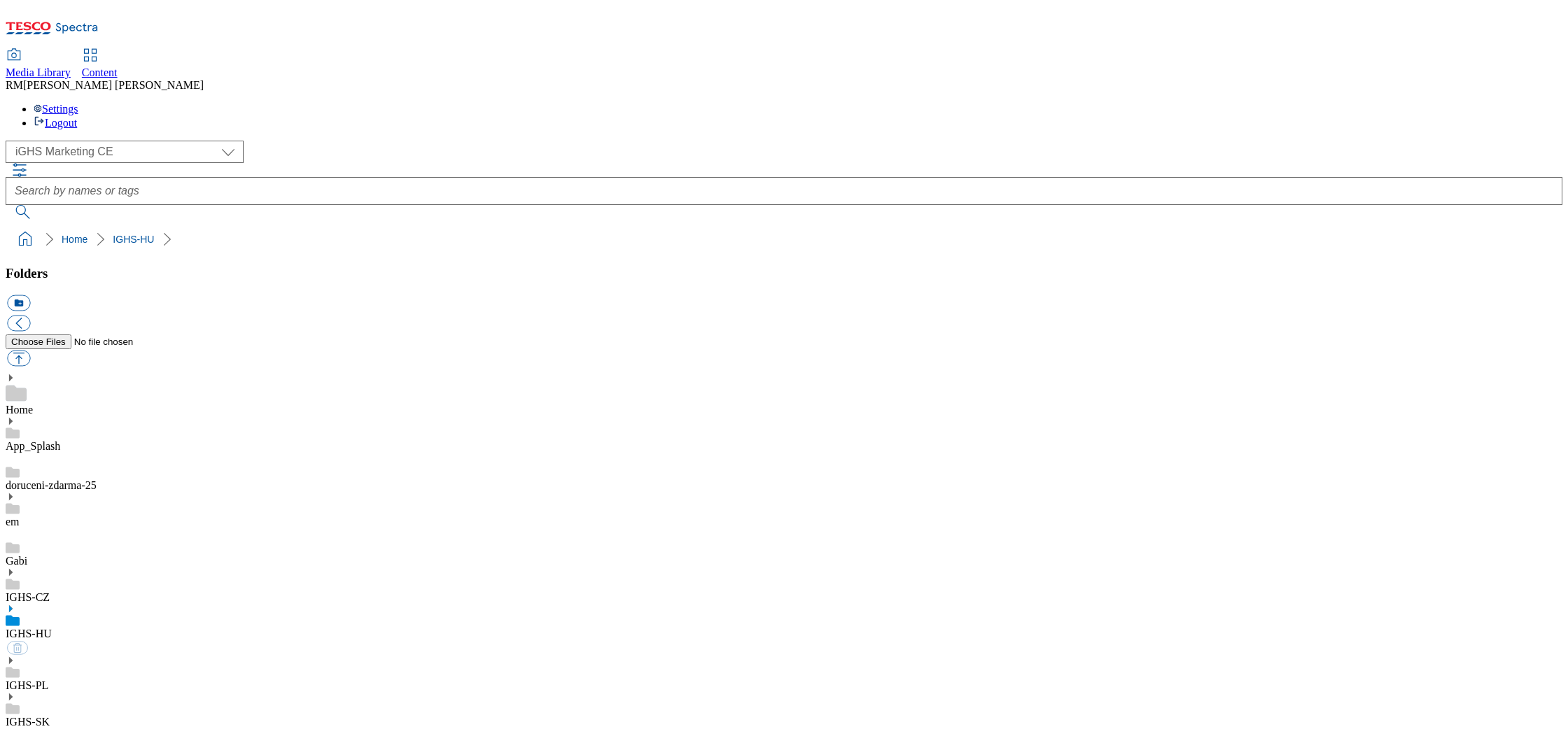
select select "flare-ighs-ce-mktg"
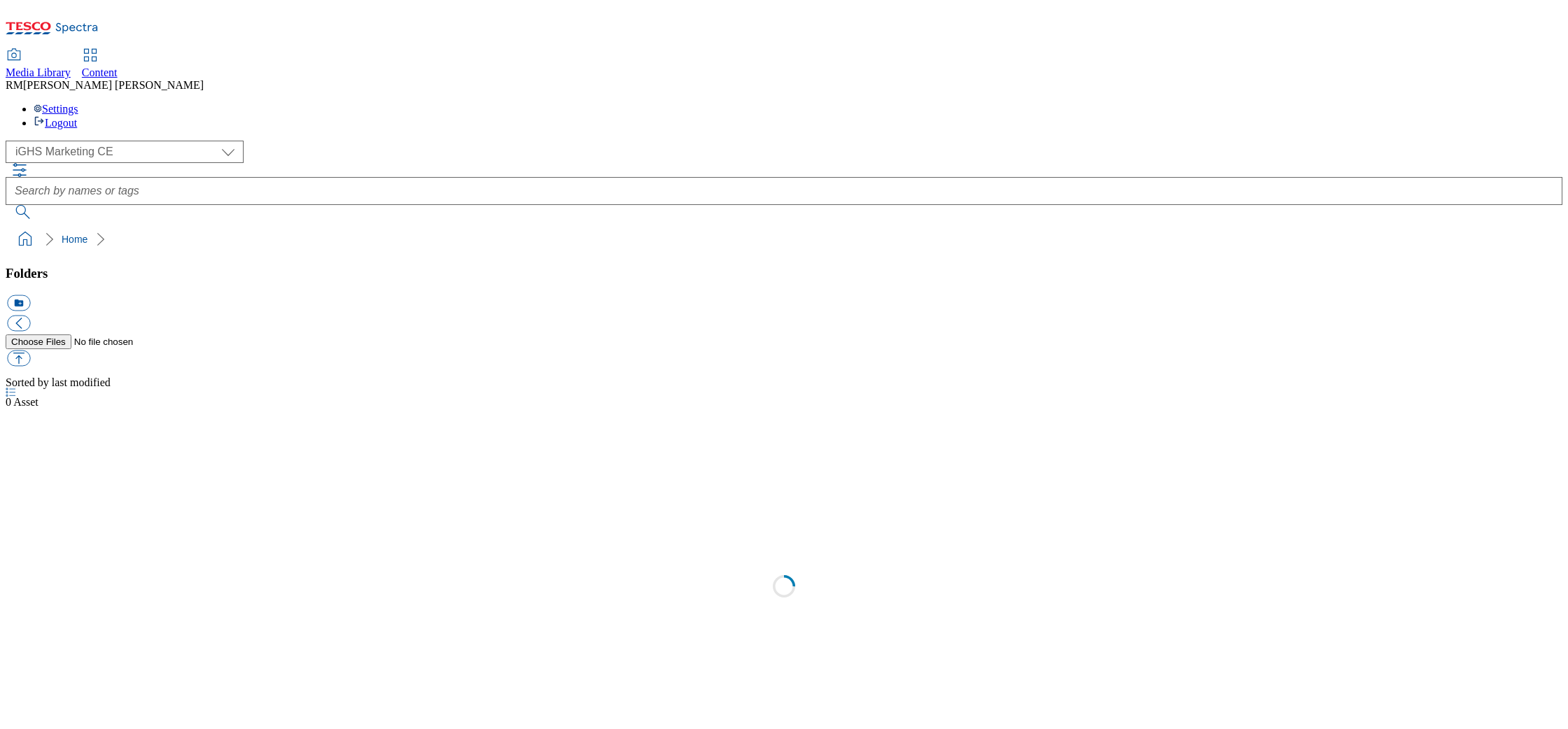
select select "flare-ighs-ce-mktg"
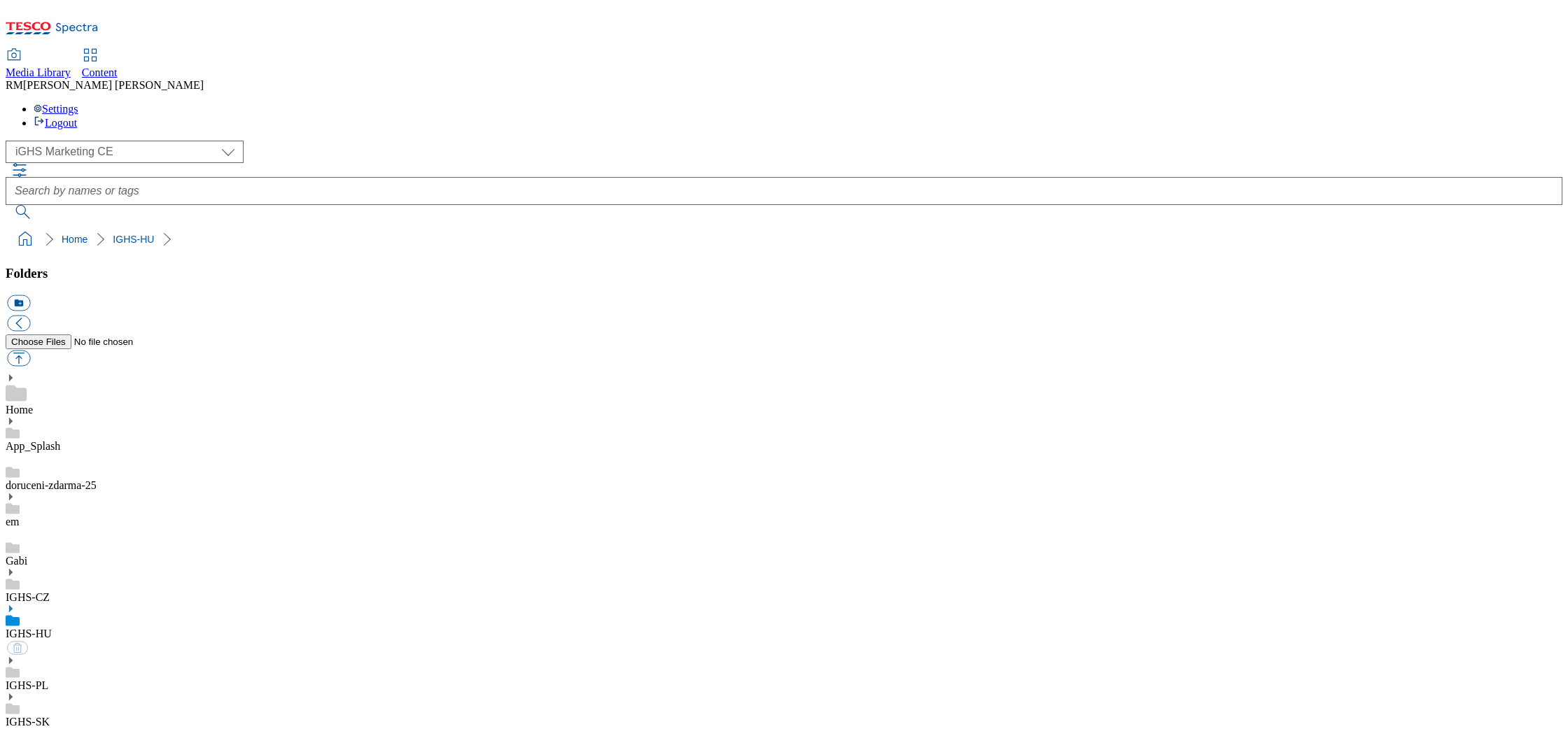
select select "flare-ighs-ce-mktg"
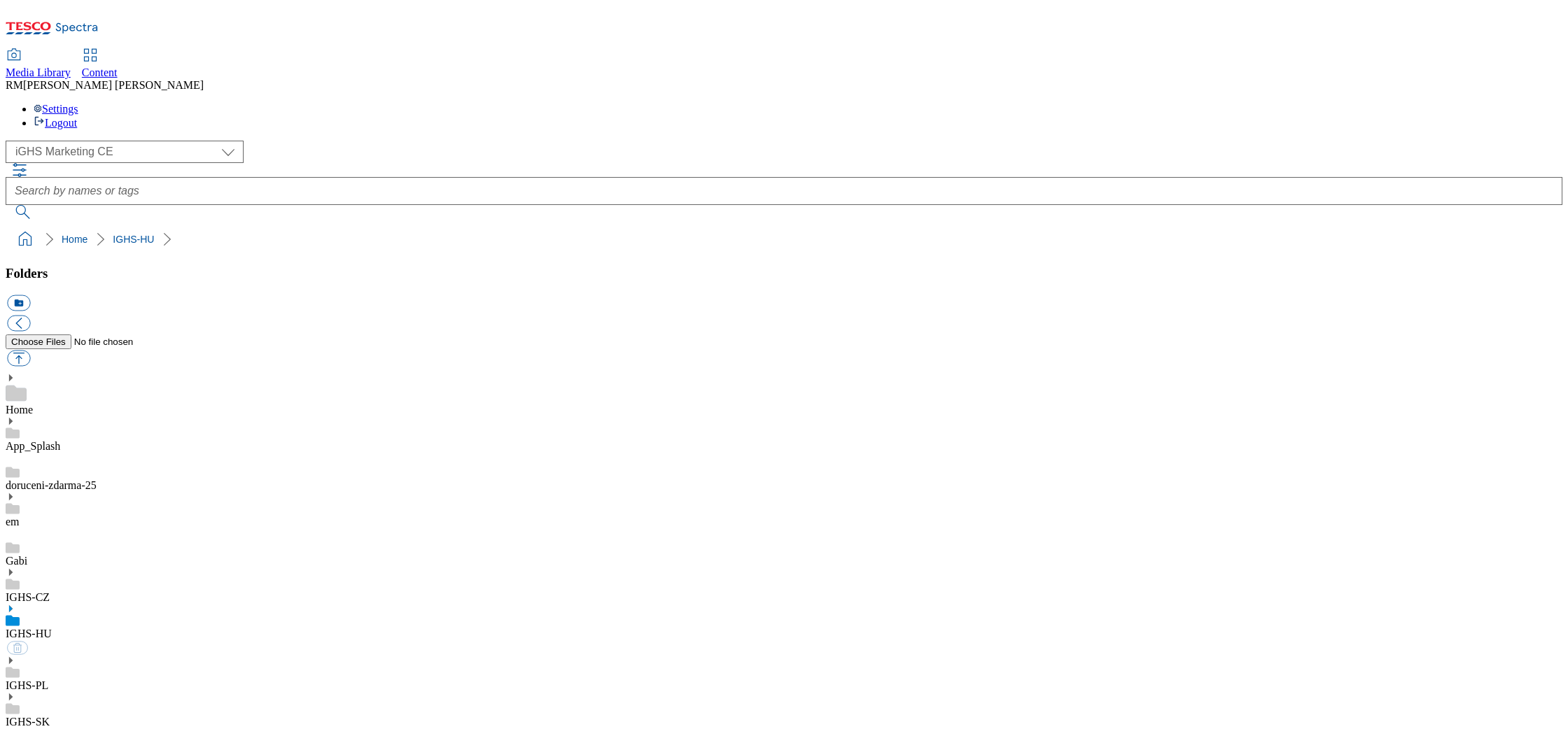
select select "flare-ighs-ce-mktg"
